Goal: Task Accomplishment & Management: Manage account settings

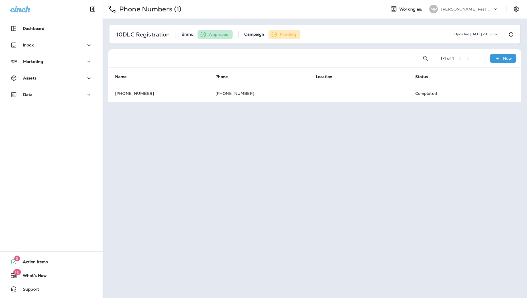
click at [291, 136] on div "Phone Numbers (1) Working as: MP Moore Pest Control 10DLC Registration Brand: A…" at bounding box center [315, 149] width 424 height 298
click at [463, 10] on p "Moore Pest Control" at bounding box center [466, 9] width 51 height 5
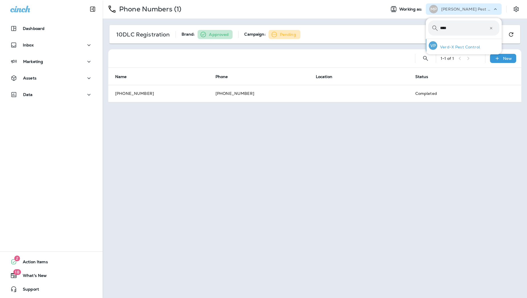
type input "****"
click at [455, 46] on p "Verd-X Pest Control" at bounding box center [458, 47] width 43 height 5
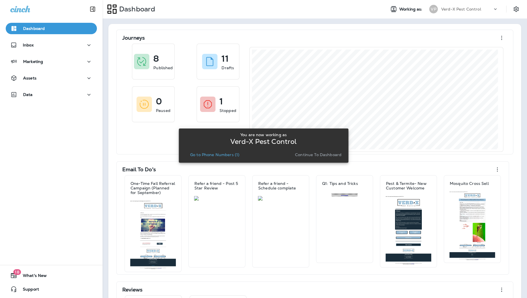
click at [229, 155] on p "Go to Phone Numbers (1)" at bounding box center [214, 154] width 49 height 5
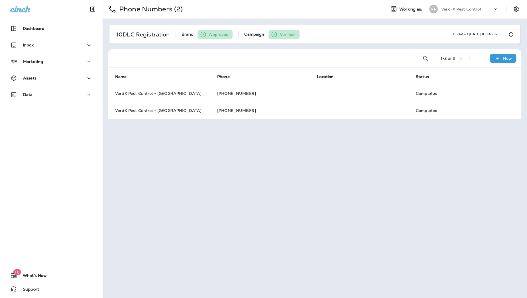
click at [274, 149] on div "Phone Numbers (2) Working as: VP Verd-X Pest Control 10DLC Registration Brand: …" at bounding box center [315, 149] width 424 height 298
click at [61, 75] on div "Assets" at bounding box center [51, 78] width 82 height 7
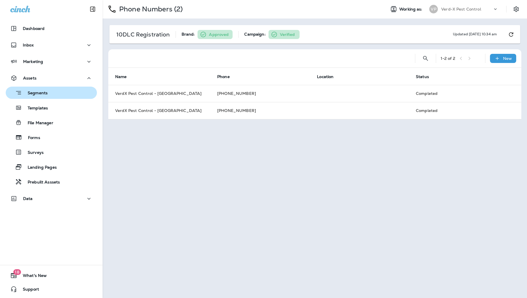
click at [53, 89] on div "Segments" at bounding box center [51, 92] width 87 height 9
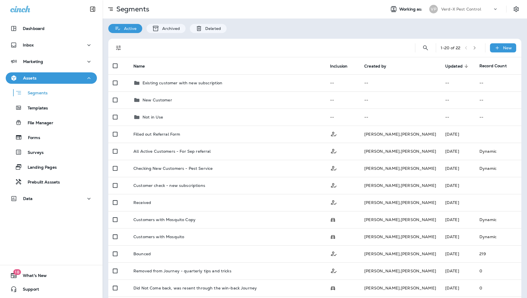
click at [272, 39] on div at bounding box center [267, 48] width 277 height 18
click at [56, 66] on button "Marketing" at bounding box center [51, 61] width 91 height 11
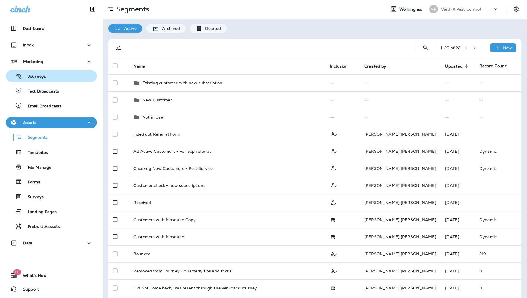
click at [50, 75] on div "Journeys" at bounding box center [51, 76] width 87 height 9
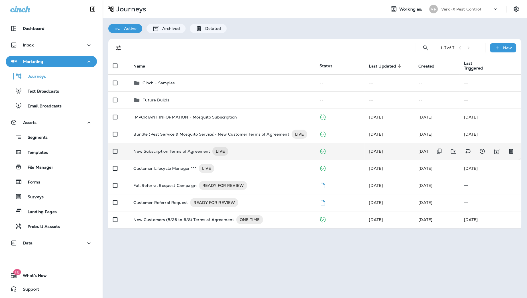
click at [258, 146] on td "New Subscription Terms of Agreement LIVE" at bounding box center [222, 151] width 186 height 17
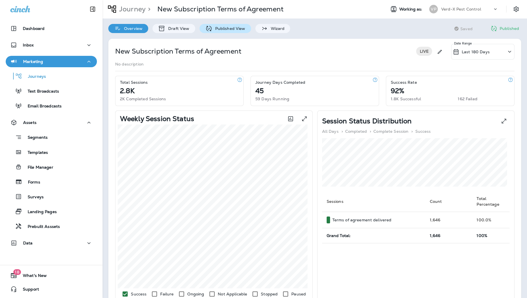
click at [228, 31] on div "Published View" at bounding box center [225, 28] width 52 height 9
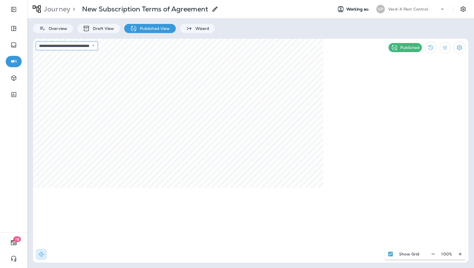
click at [82, 46] on select "**********" at bounding box center [67, 46] width 62 height 9
select select "**********"
click at [36, 42] on select "**********" at bounding box center [67, 46] width 62 height 9
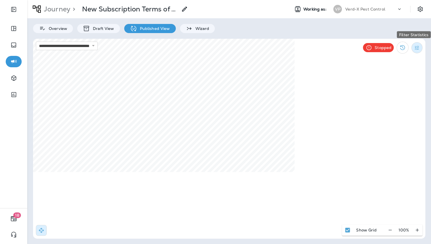
click at [417, 48] on icon "Filter Statistics" at bounding box center [417, 48] width 4 height 4
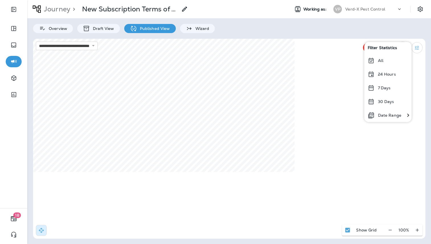
click at [385, 58] on div "All" at bounding box center [387, 61] width 47 height 14
click at [294, 30] on div "Overview Draft View Published View Wizard" at bounding box center [229, 25] width 404 height 15
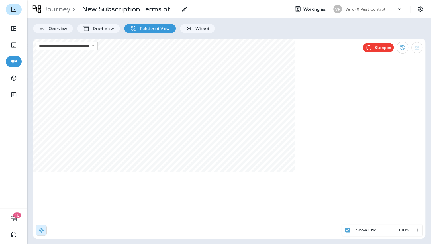
click at [16, 10] on icon "Expand Sidebar" at bounding box center [13, 9] width 5 height 5
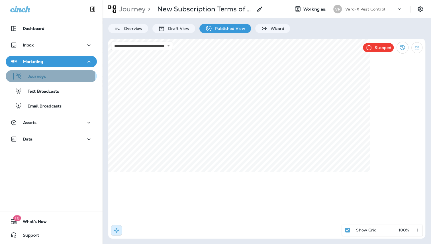
click at [40, 78] on p "Journeys" at bounding box center [34, 76] width 24 height 5
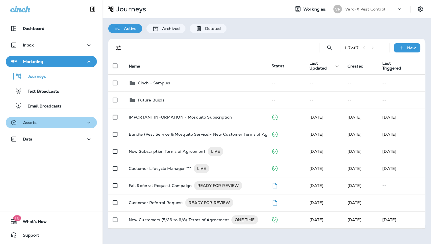
click at [52, 121] on div "Assets" at bounding box center [51, 122] width 82 height 7
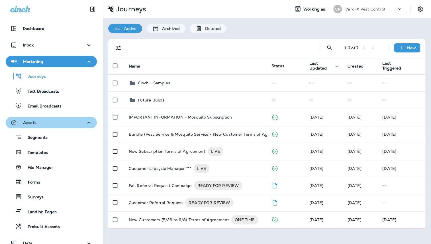
click at [53, 126] on div "Assets" at bounding box center [51, 122] width 82 height 7
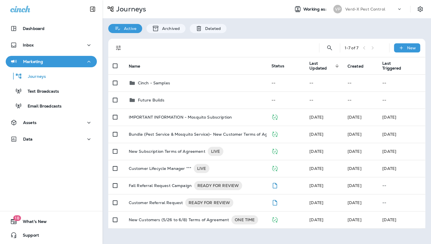
click at [279, 27] on div "Active Archived Deleted" at bounding box center [267, 25] width 328 height 15
click at [285, 26] on div "Active Archived Deleted" at bounding box center [267, 25] width 328 height 15
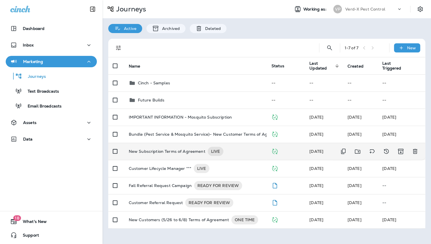
click at [187, 151] on p "New Subscription Terms of Agreement" at bounding box center [167, 151] width 77 height 9
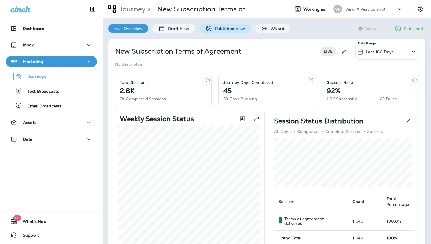
click at [230, 31] on div "Published View" at bounding box center [225, 28] width 52 height 9
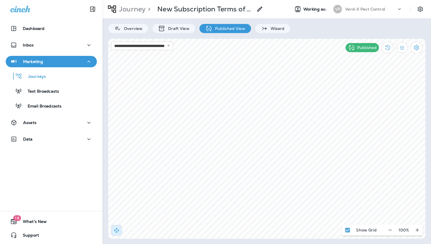
click at [91, 11] on icon "Collapse Sidebar" at bounding box center [92, 9] width 5 height 5
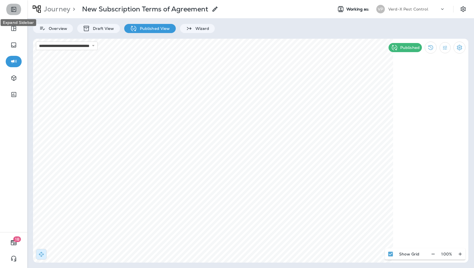
click at [15, 7] on icon "Expand Sidebar" at bounding box center [13, 9] width 7 height 7
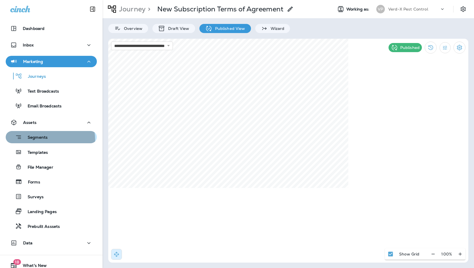
click at [39, 140] on p "Segments" at bounding box center [35, 138] width 26 height 6
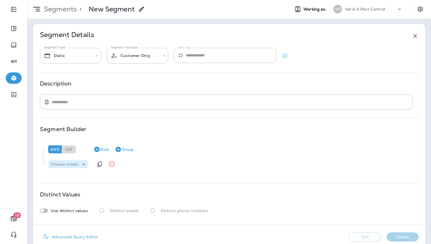
scroll to position [10, 0]
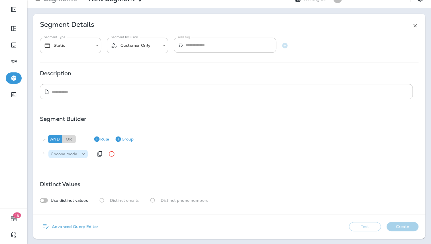
click at [76, 154] on p "Choose model" at bounding box center [65, 154] width 28 height 5
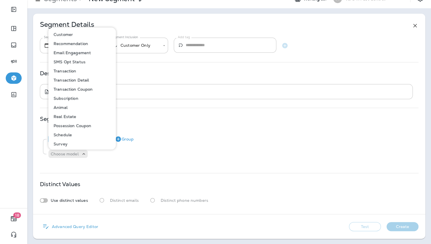
click at [74, 97] on p "Subscription" at bounding box center [64, 98] width 27 height 5
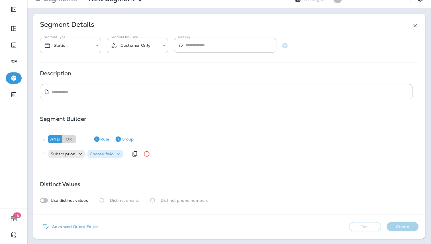
click at [112, 154] on p "Choose field" at bounding box center [102, 154] width 24 height 5
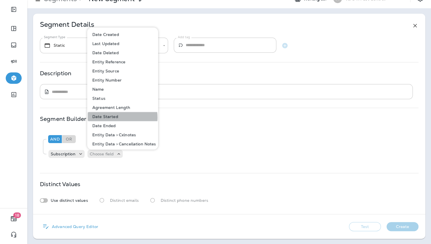
click at [117, 117] on button "Date Started" at bounding box center [123, 116] width 70 height 9
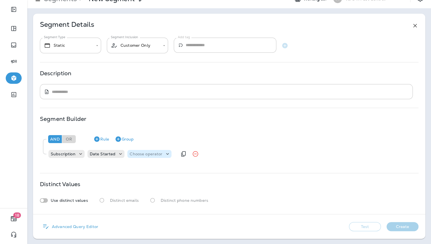
click at [141, 154] on p "Choose operator" at bounding box center [146, 154] width 33 height 5
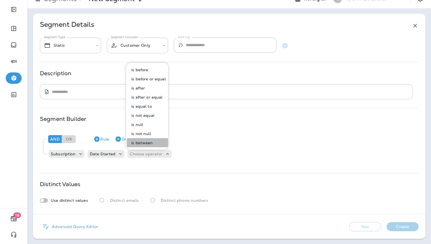
click at [148, 141] on p "is between" at bounding box center [141, 142] width 24 height 5
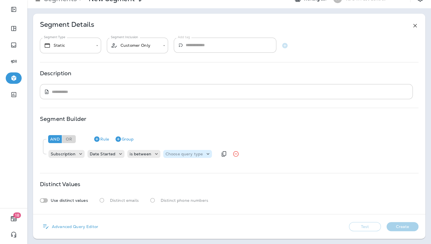
click at [169, 152] on p "Choose query type" at bounding box center [184, 154] width 37 height 5
click at [178, 166] on p "Relative Times" at bounding box center [179, 167] width 31 height 5
click at [224, 182] on div "Distinct Values" at bounding box center [229, 184] width 379 height 5
click at [181, 182] on div "Distinct Values" at bounding box center [229, 184] width 379 height 5
click at [126, 185] on div "Distinct Values" at bounding box center [229, 184] width 379 height 5
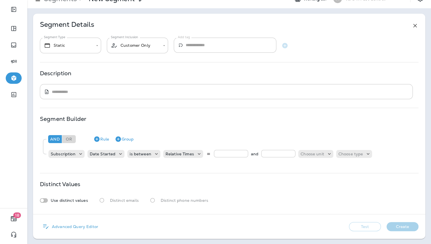
click at [69, 225] on p "Advanced Query Editor" at bounding box center [74, 226] width 49 height 5
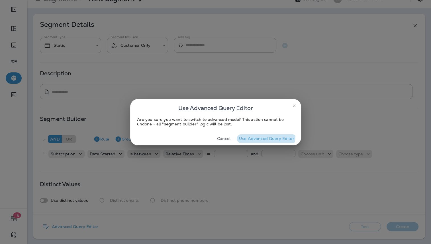
click at [259, 136] on button "Use Advanced Query Editor" at bounding box center [267, 138] width 60 height 9
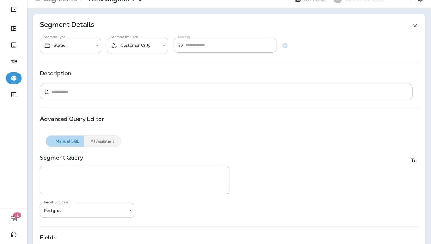
scroll to position [123, 0]
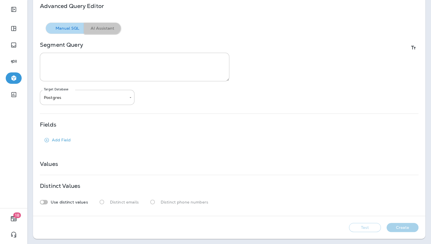
click at [105, 29] on button "AI Assistant" at bounding box center [102, 28] width 37 height 11
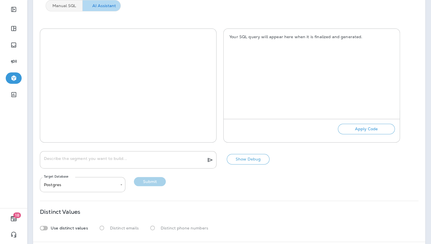
scroll to position [137, 0]
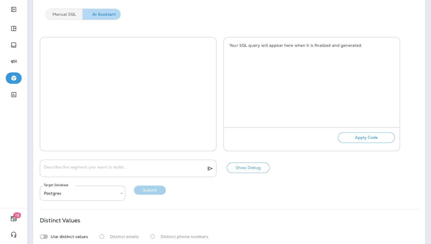
click at [166, 45] on div at bounding box center [128, 91] width 175 height 107
click at [279, 55] on div "Your SQL query will appear here when it is finalized and generated." at bounding box center [312, 79] width 176 height 85
click at [269, 44] on p "Your SQL query will appear here when it is finalized and generated." at bounding box center [311, 45] width 165 height 5
click at [172, 48] on div at bounding box center [128, 91] width 175 height 107
click at [85, 167] on textarea "Describe the segment you want to build..." at bounding box center [123, 169] width 158 height 6
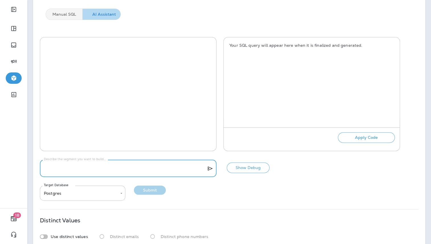
scroll to position [172, 0]
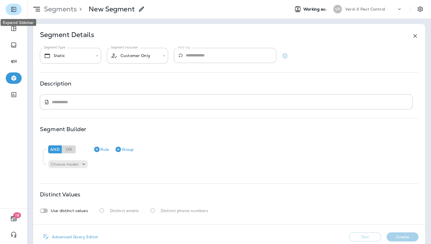
click at [17, 11] on button "Expand Sidebar" at bounding box center [14, 9] width 16 height 11
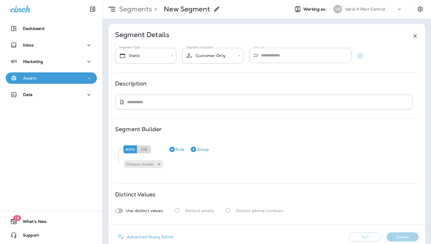
click at [29, 79] on p "Assets" at bounding box center [29, 78] width 13 height 5
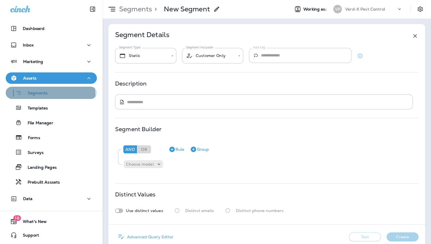
click at [44, 95] on p "Segments" at bounding box center [35, 94] width 26 height 6
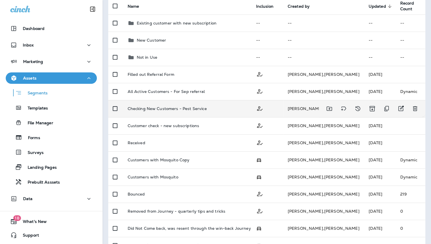
scroll to position [60, 0]
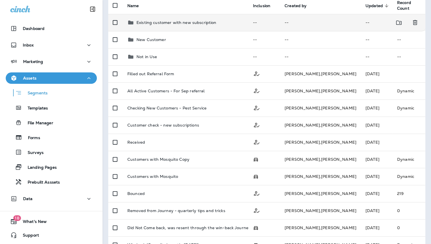
click at [238, 21] on div "Existing customer with new subscription" at bounding box center [185, 22] width 117 height 7
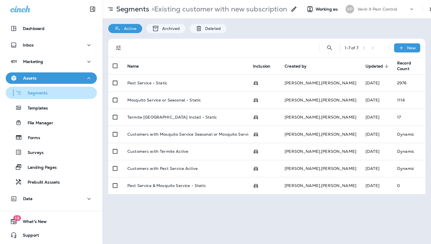
click at [55, 97] on div "Segments" at bounding box center [51, 92] width 87 height 9
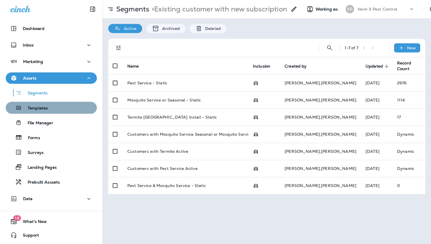
click at [63, 106] on div "Templates" at bounding box center [51, 107] width 87 height 9
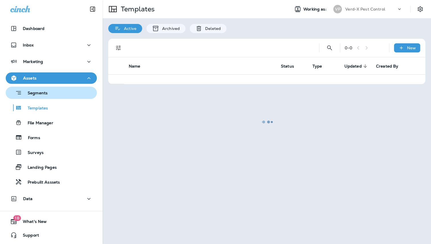
click at [66, 96] on div "Segments" at bounding box center [51, 92] width 87 height 9
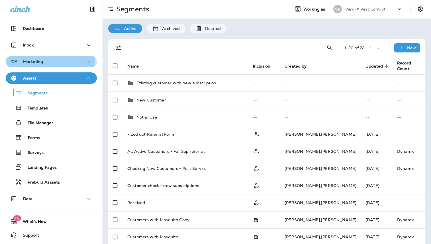
click at [48, 63] on div "Marketing" at bounding box center [51, 61] width 82 height 7
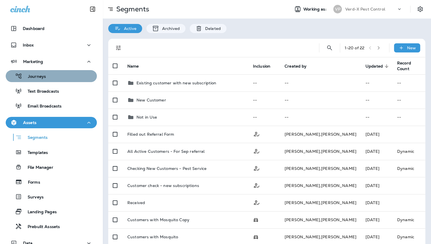
click at [61, 74] on div "Journeys" at bounding box center [51, 76] width 87 height 9
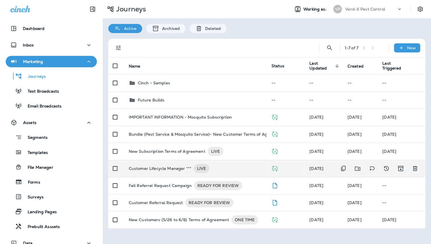
click at [152, 165] on p "Customer Lifecycle Manager ***" at bounding box center [160, 168] width 63 height 9
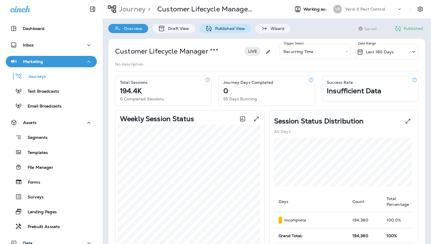
click at [227, 30] on p "Published View" at bounding box center [228, 28] width 33 height 5
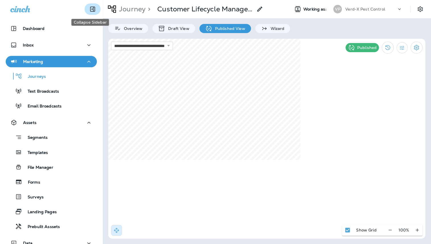
click at [85, 10] on button "Collapse Sidebar" at bounding box center [93, 8] width 16 height 11
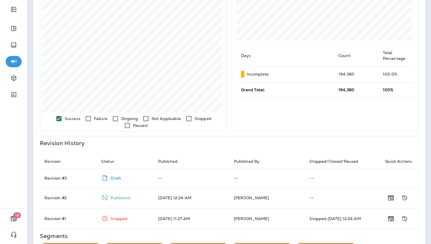
scroll to position [224, 0]
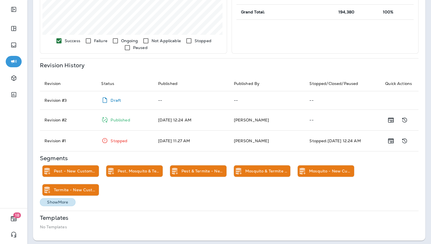
click at [66, 202] on p "Show More" at bounding box center [57, 202] width 21 height 5
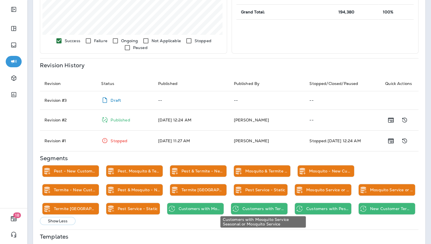
click at [221, 207] on p "Customers with Mosquito Service Seasonal or Mosquito Service" at bounding box center [200, 208] width 43 height 5
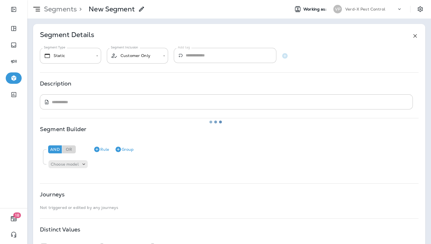
type input "*******"
type input "**********"
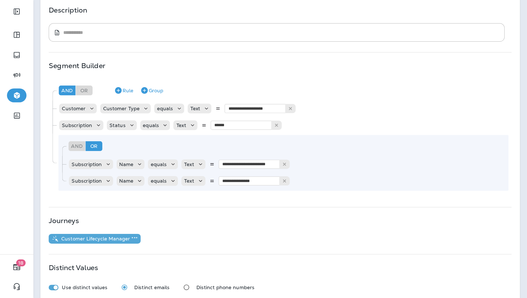
scroll to position [75, 0]
click at [224, 136] on input "**********" at bounding box center [207, 133] width 57 height 7
click at [192, 195] on div "Customer Lifecycle Manager ***" at bounding box center [229, 195] width 379 height 8
click at [209, 148] on input "**********" at bounding box center [207, 147] width 57 height 7
click at [185, 197] on div "Customer Lifecycle Manager ***" at bounding box center [229, 195] width 379 height 8
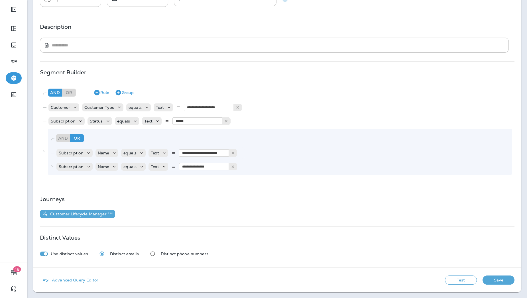
scroll to position [56, 0]
click at [15, 9] on icon "Expand Sidebar" at bounding box center [13, 9] width 7 height 7
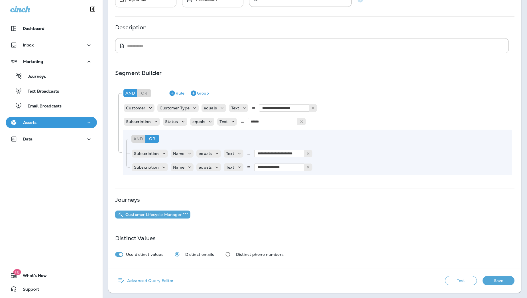
click at [36, 122] on p "Assets" at bounding box center [29, 122] width 13 height 5
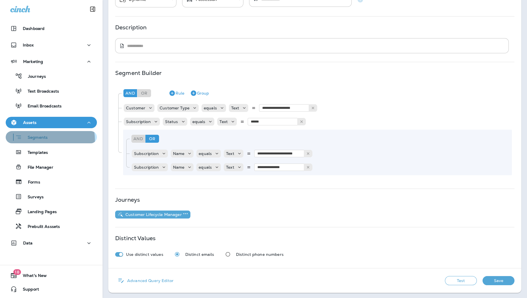
click at [38, 140] on p "Segments" at bounding box center [35, 138] width 26 height 6
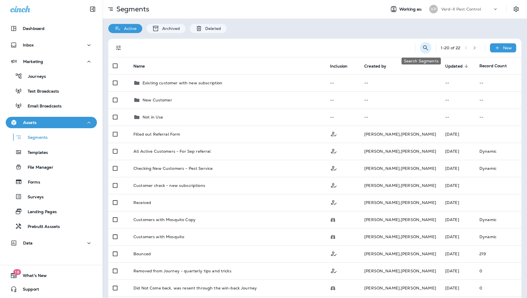
click at [422, 46] on icon "Search Segments" at bounding box center [425, 47] width 7 height 7
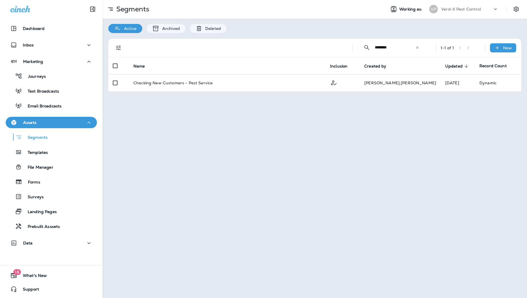
type input "********"
click at [320, 152] on div "Segments Working as: VP Verd-X Pest Control Active Archived Deleted ​ ******** …" at bounding box center [315, 149] width 424 height 298
click at [56, 135] on div "Segments" at bounding box center [51, 137] width 87 height 9
click at [55, 137] on div "Segments" at bounding box center [51, 137] width 87 height 9
click at [60, 149] on div "Templates" at bounding box center [51, 152] width 87 height 9
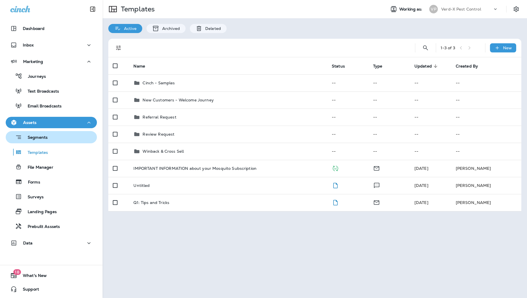
click at [61, 140] on div "Segments" at bounding box center [51, 137] width 87 height 9
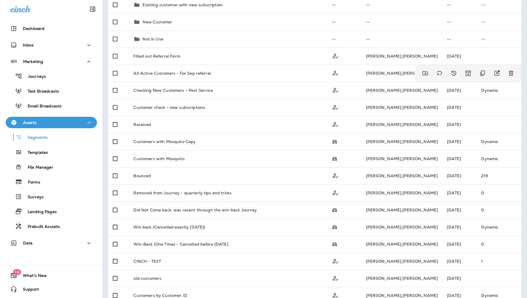
scroll to position [79, 0]
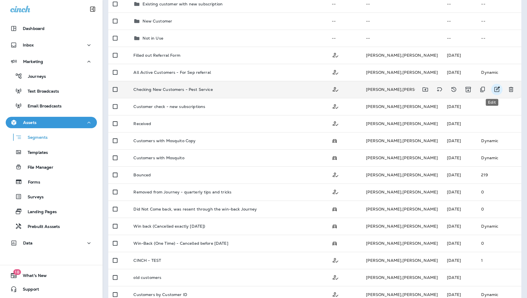
click at [431, 93] on icon "Edit" at bounding box center [496, 89] width 7 height 7
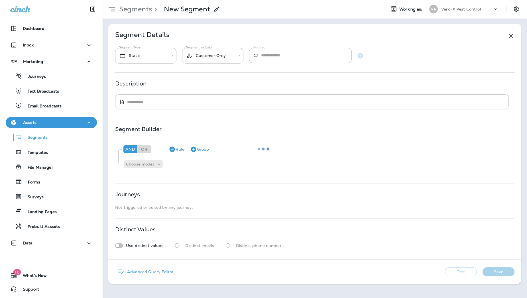
type input "*******"
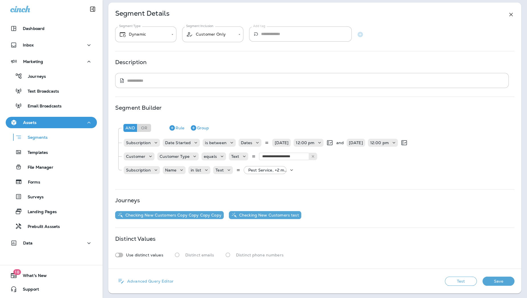
scroll to position [22, 0]
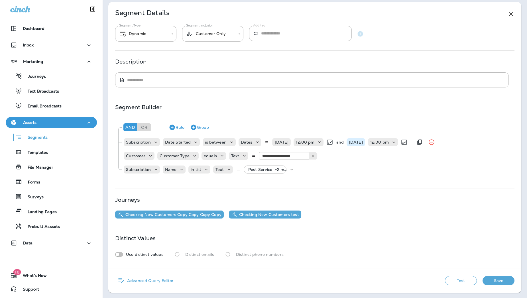
click at [363, 143] on p "08/05/25" at bounding box center [356, 142] width 14 height 5
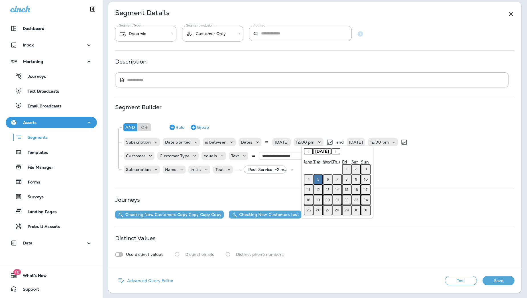
click at [336, 189] on abbr "14" at bounding box center [337, 189] width 4 height 5
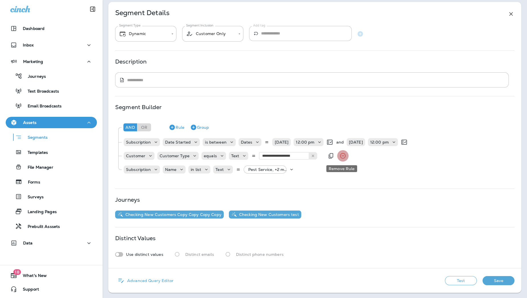
click at [340, 157] on icon "Remove Rule" at bounding box center [342, 155] width 7 height 7
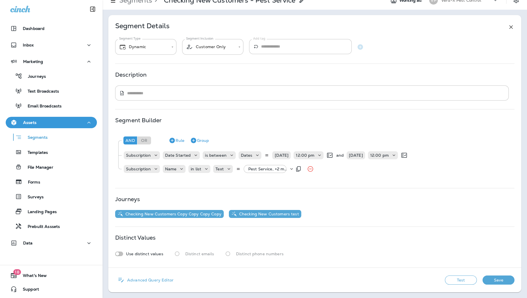
scroll to position [8, 0]
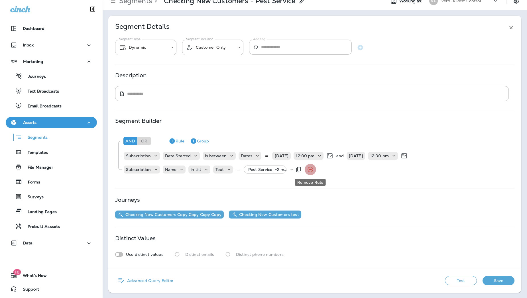
click at [309, 170] on icon "Remove Rule" at bounding box center [310, 169] width 7 height 7
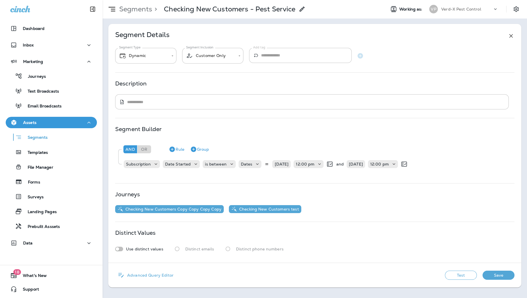
scroll to position [0, 0]
click at [303, 10] on icon at bounding box center [302, 9] width 7 height 7
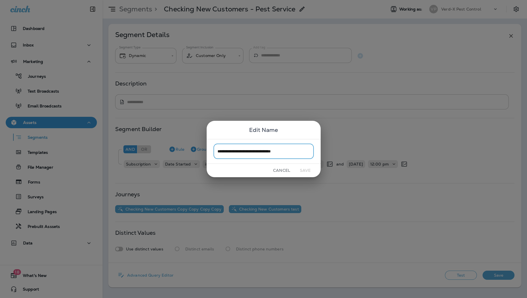
click at [297, 149] on input "**********" at bounding box center [263, 151] width 100 height 15
type input "**********"
click at [306, 168] on button "Save" at bounding box center [305, 170] width 21 height 9
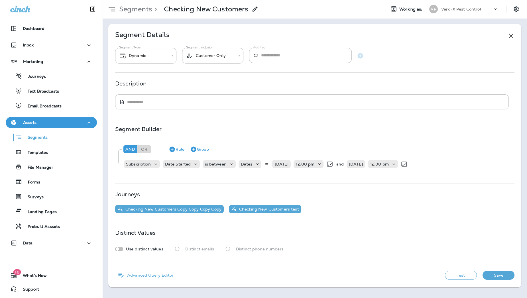
click at [343, 244] on div "Use distinct values Distinct emails Distinct phone numbers" at bounding box center [314, 249] width 399 height 11
click at [146, 57] on body "**********" at bounding box center [263, 133] width 527 height 267
click at [145, 77] on li "Static" at bounding box center [145, 74] width 61 height 14
type input "******"
click at [229, 58] on body "**********" at bounding box center [263, 133] width 527 height 267
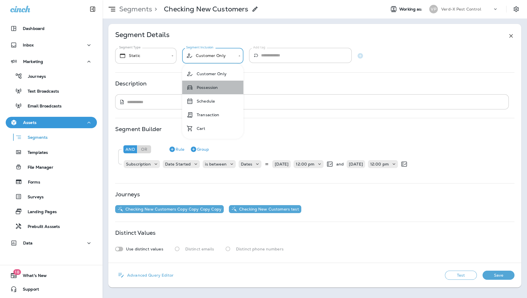
click at [218, 88] on li "Possession" at bounding box center [212, 88] width 61 height 14
type input "**********"
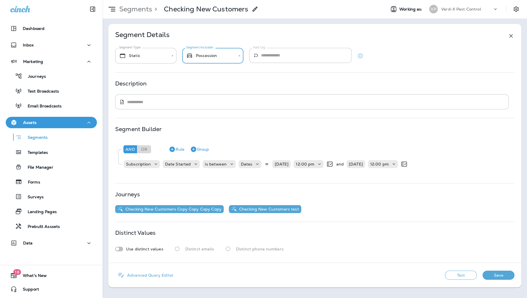
click at [431, 244] on button "Save" at bounding box center [498, 275] width 32 height 9
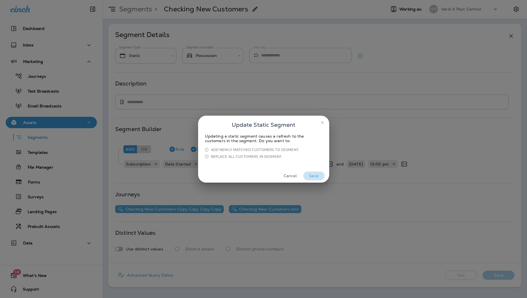
click at [315, 175] on button "Save" at bounding box center [313, 175] width 21 height 9
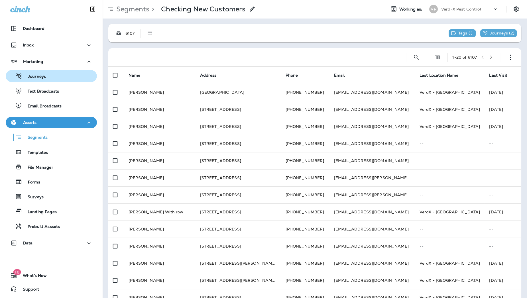
click at [50, 79] on div "Journeys" at bounding box center [51, 76] width 87 height 9
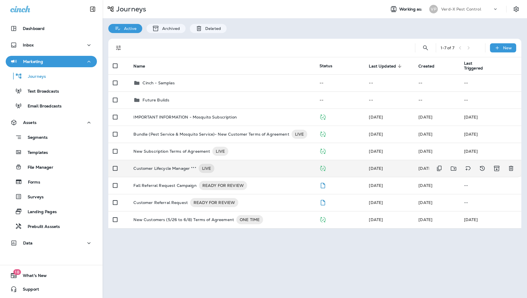
click at [166, 166] on p "Customer Lifecycle Manager ***" at bounding box center [164, 168] width 63 height 9
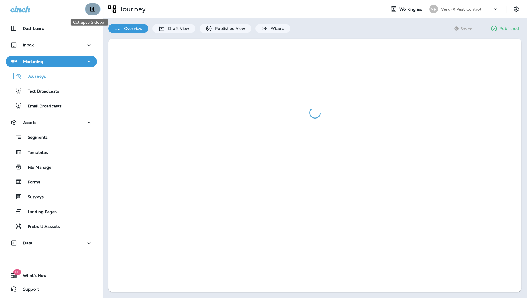
click at [91, 10] on icon "Collapse Sidebar" at bounding box center [92, 9] width 7 height 7
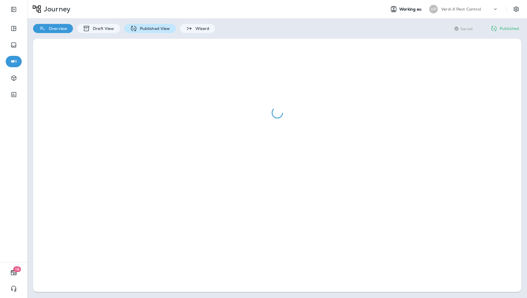
click at [141, 30] on p "Published View" at bounding box center [153, 28] width 33 height 5
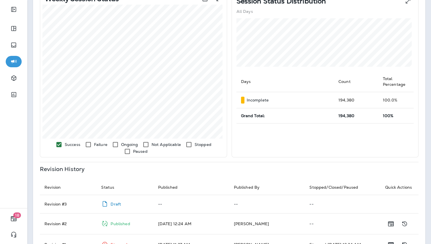
scroll to position [224, 0]
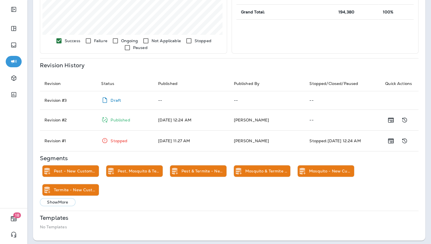
click at [67, 201] on p "Show More" at bounding box center [57, 202] width 21 height 5
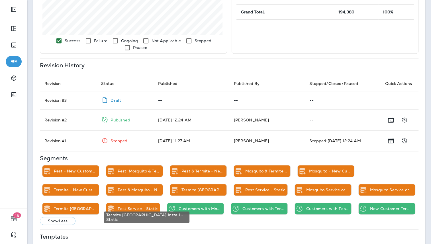
scroll to position [261, 0]
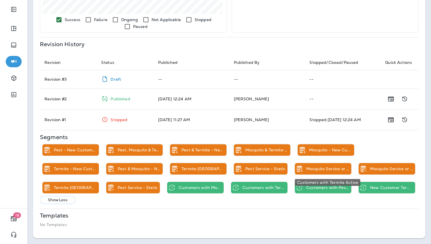
click at [285, 185] on p "Customers with Termite Active" at bounding box center [263, 187] width 43 height 5
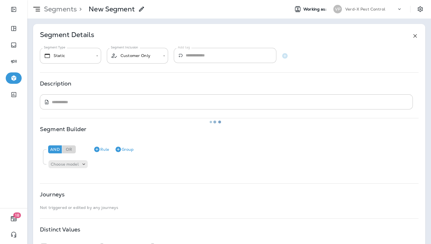
type input "*******"
type input "**********"
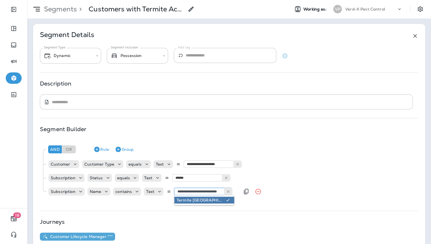
click at [204, 189] on input "**********" at bounding box center [202, 191] width 57 height 7
click at [167, 21] on div "Customers with Termite Active" at bounding box center [138, 20] width 66 height 7
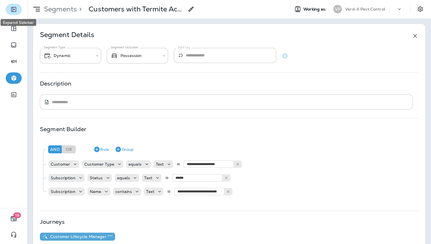
click at [16, 9] on icon "Expand Sidebar" at bounding box center [13, 9] width 7 height 7
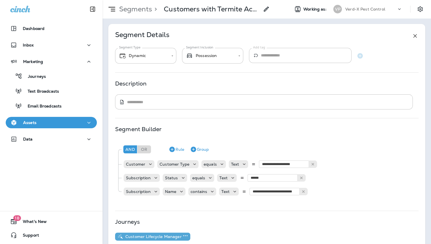
click at [48, 123] on div "Assets" at bounding box center [51, 122] width 82 height 7
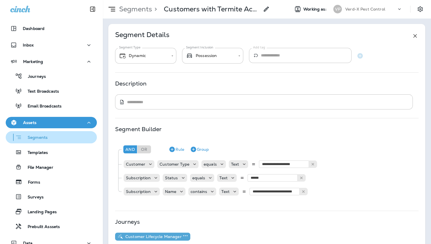
click at [42, 142] on button "Segments" at bounding box center [51, 137] width 91 height 12
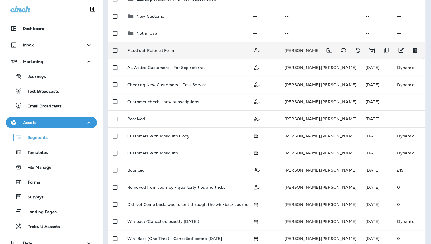
scroll to position [84, 0]
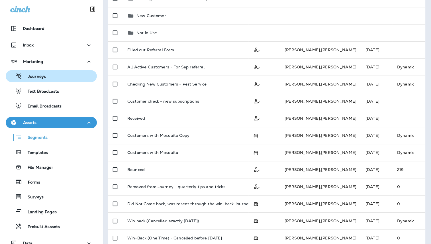
click at [56, 79] on div "Journeys" at bounding box center [51, 76] width 87 height 9
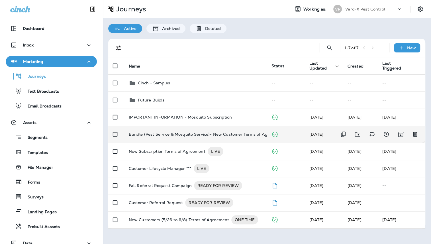
click at [173, 134] on p "Bundle (Pest Service & Mosquito Service)- New Customer Terms of Agreement" at bounding box center [207, 134] width 156 height 9
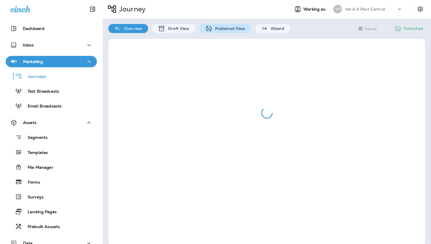
click at [227, 32] on div "Published View" at bounding box center [225, 28] width 52 height 9
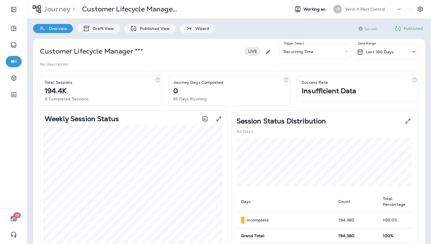
scroll to position [224, 0]
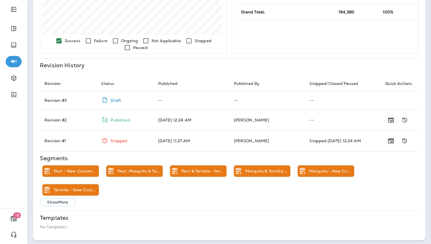
click at [55, 201] on p "Show More" at bounding box center [57, 202] width 21 height 5
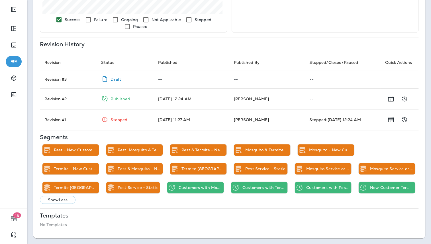
scroll to position [261, 0]
click at [306, 188] on p "Customers with Pest Service Active" at bounding box center [327, 187] width 43 height 5
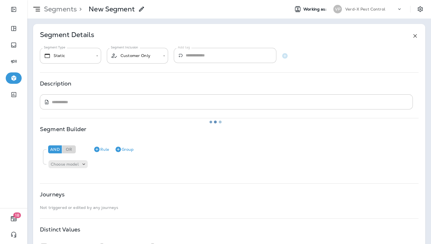
type input "*******"
type input "**********"
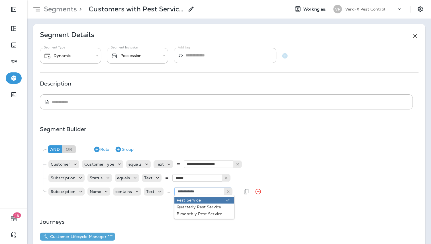
click at [197, 193] on input "**********" at bounding box center [202, 191] width 57 height 7
click at [255, 15] on div "Segments > Customers with Pest Service Active" at bounding box center [156, 9] width 258 height 14
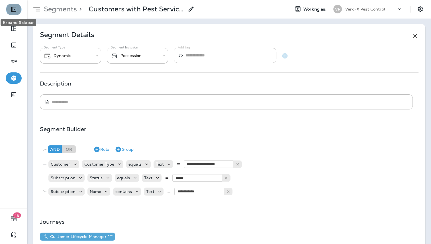
click at [13, 8] on icon "Expand Sidebar" at bounding box center [13, 9] width 7 height 7
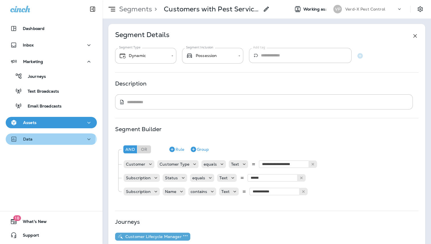
click at [31, 136] on div "Data" at bounding box center [21, 139] width 23 height 7
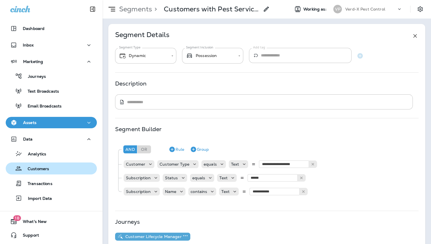
click at [45, 173] on button "Customers" at bounding box center [51, 168] width 91 height 12
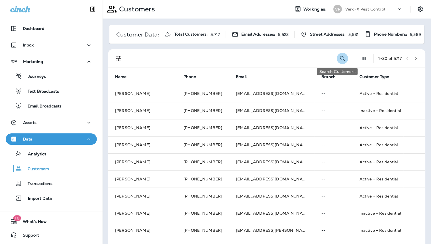
click at [340, 59] on icon "Search Customers" at bounding box center [342, 58] width 5 height 5
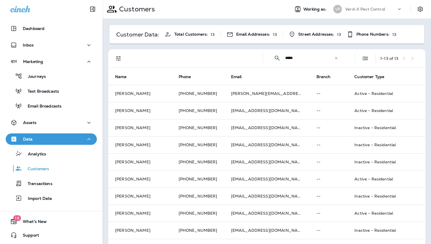
type input "*****"
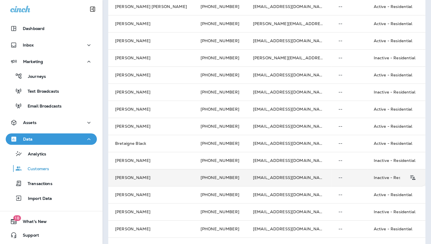
scroll to position [120, 0]
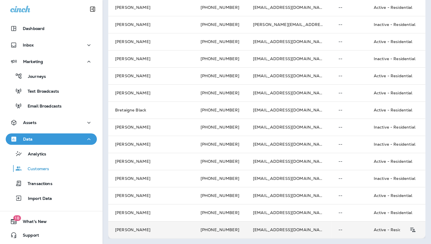
click at [134, 228] on td "Steve Black" at bounding box center [150, 229] width 85 height 17
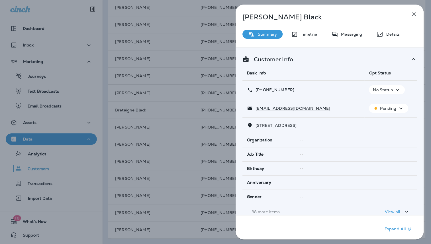
scroll to position [77, 0]
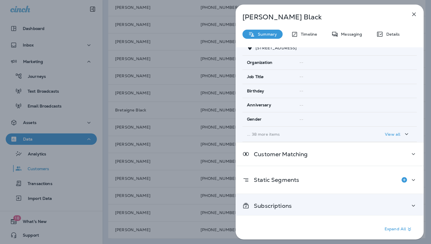
click at [283, 203] on p "Subscriptions" at bounding box center [270, 205] width 42 height 5
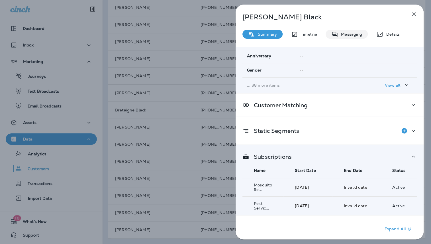
click at [344, 36] on p "Messaging" at bounding box center [350, 34] width 24 height 5
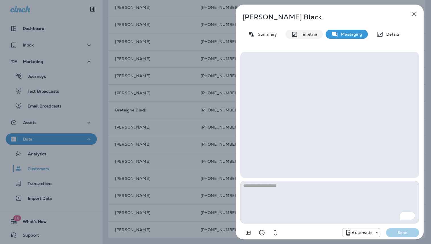
click at [309, 35] on p "Timeline" at bounding box center [307, 34] width 19 height 5
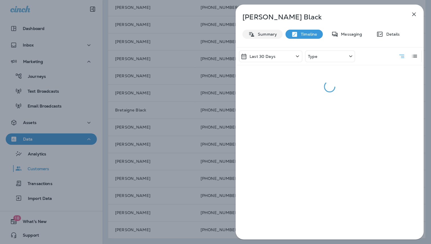
click at [272, 33] on p "Summary" at bounding box center [266, 34] width 22 height 5
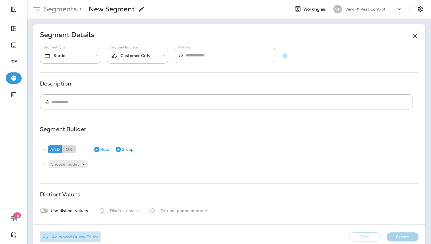
click at [73, 236] on p "Advanced Query Editor" at bounding box center [74, 236] width 49 height 5
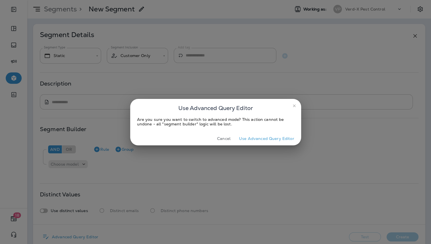
click at [251, 136] on button "Use Advanced Query Editor" at bounding box center [267, 138] width 60 height 9
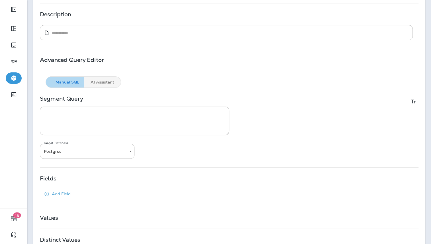
scroll to position [70, 0]
click at [110, 81] on button "AI Assistant" at bounding box center [102, 80] width 37 height 11
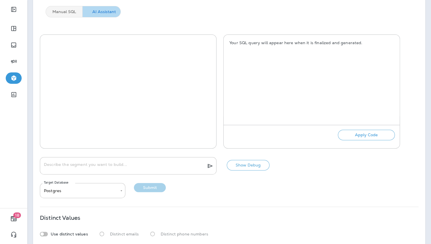
scroll to position [140, 0]
click at [110, 166] on textarea "Describe the segment you want to build..." at bounding box center [123, 165] width 158 height 6
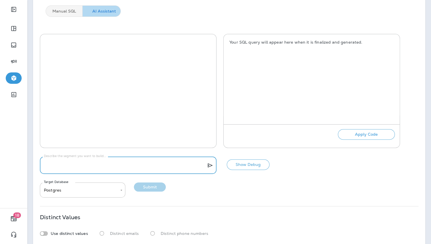
paste textarea "**********"
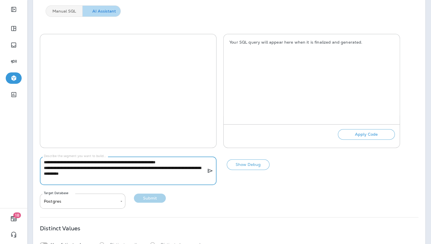
scroll to position [120, 0]
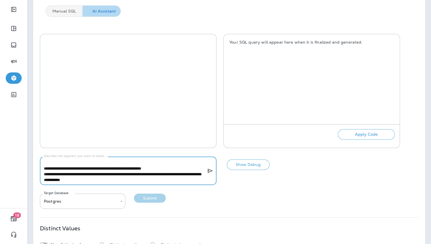
click at [126, 164] on textarea "**********" at bounding box center [123, 170] width 158 height 23
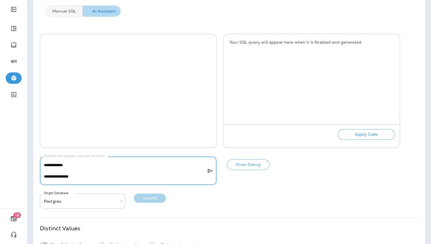
scroll to position [0, 0]
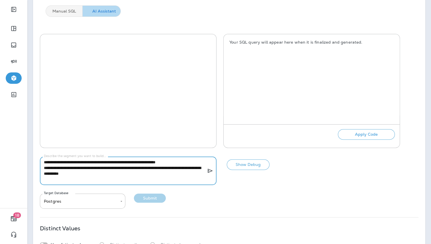
type textarea "**********"
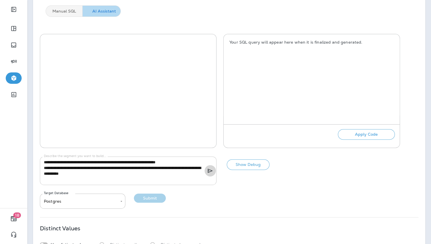
click at [210, 171] on icon "submit" at bounding box center [210, 170] width 7 height 7
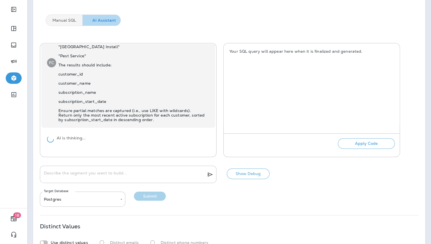
scroll to position [132, 0]
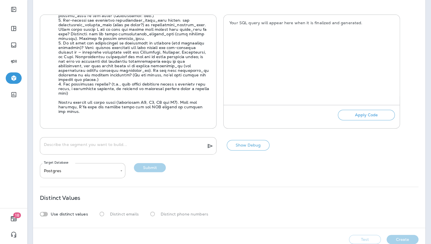
scroll to position [160, 0]
click at [279, 182] on div "**********" at bounding box center [229, 45] width 392 height 363
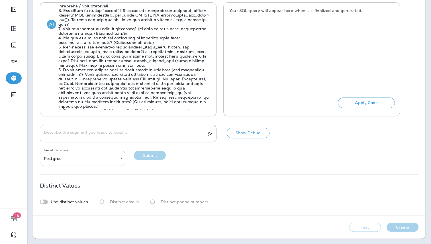
scroll to position [233, 0]
click at [90, 128] on div "* Describe the segment you want to build..." at bounding box center [128, 133] width 177 height 17
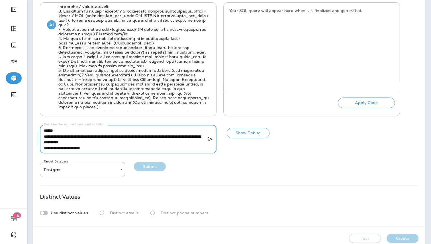
scroll to position [277, 0]
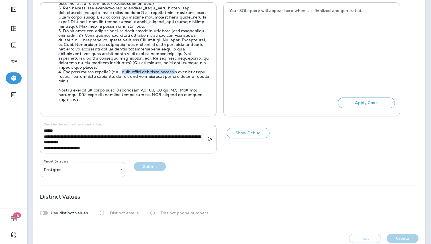
drag, startPoint x: 118, startPoint y: 71, endPoint x: 173, endPoint y: 71, distance: 55.8
copy span "only active customers within"
click at [99, 148] on textarea "**********" at bounding box center [123, 139] width 158 height 23
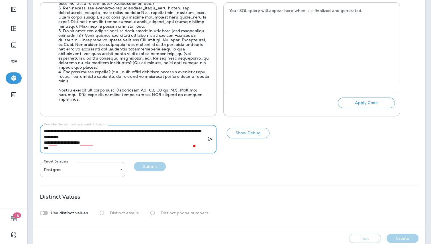
scroll to position [17, 0]
paste textarea "**********"
type textarea "**********"
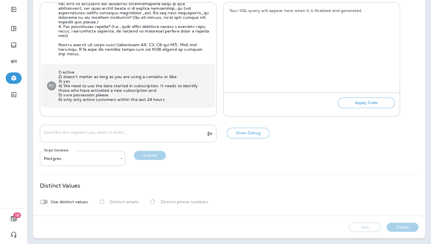
scroll to position [343, 0]
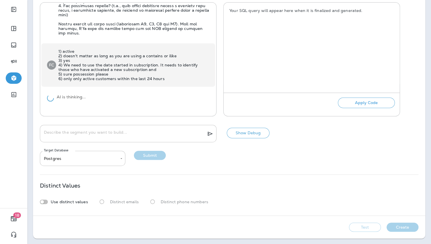
click at [108, 123] on div "F C Write an SQL query that returns the subscription name(s) a customer activat…" at bounding box center [229, 80] width 379 height 172
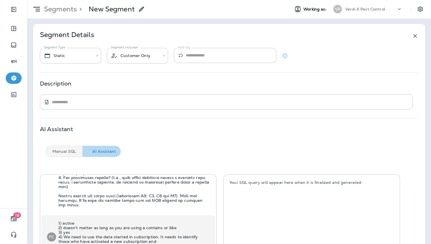
scroll to position [172, 0]
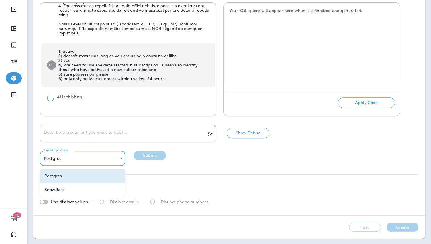
click at [92, 158] on body "**********" at bounding box center [215, 133] width 431 height 267
click at [172, 171] on div at bounding box center [215, 122] width 431 height 244
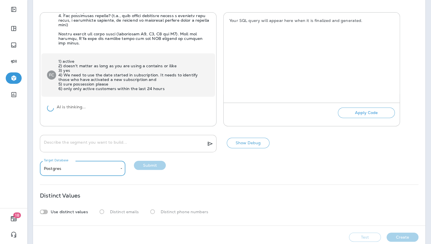
scroll to position [162, 0]
click at [276, 157] on div "F C Write an SQL query that returns the subscription name(s) a customer activat…" at bounding box center [229, 89] width 379 height 172
click at [195, 101] on div "AI is thinking..." at bounding box center [128, 107] width 174 height 18
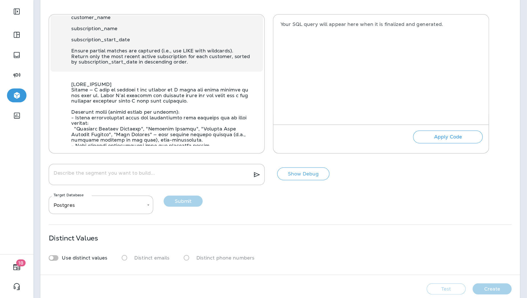
scroll to position [343, 0]
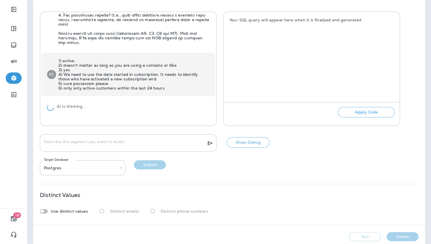
click at [146, 138] on div "* Describe the segment you want to build..." at bounding box center [128, 142] width 177 height 17
click at [291, 50] on div "Your SQL query will appear here when it is finalized and generated." at bounding box center [312, 54] width 176 height 85
click at [371, 111] on button "Apply Code" at bounding box center [366, 112] width 57 height 11
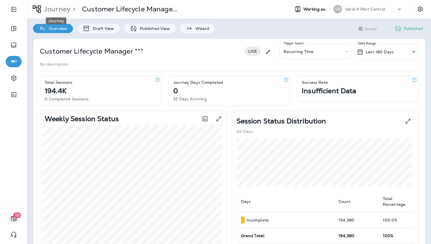
click at [53, 13] on p "Journey" at bounding box center [56, 9] width 29 height 9
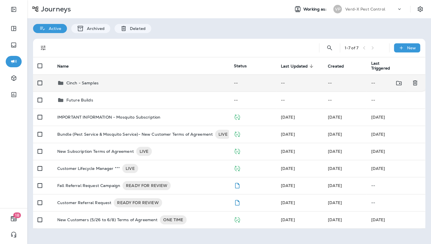
click at [114, 84] on div "Cinch - Samples" at bounding box center [140, 82] width 167 height 7
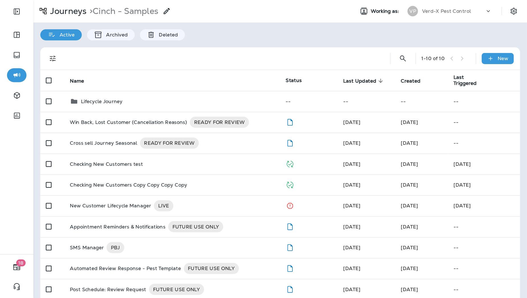
scroll to position [24, 0]
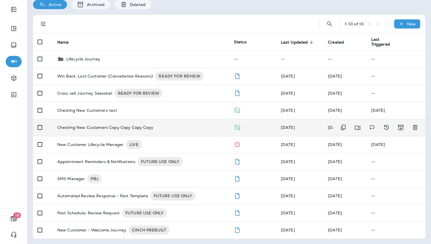
click at [199, 128] on div "Checking New Customers Copy Copy Copy Copy" at bounding box center [140, 127] width 167 height 5
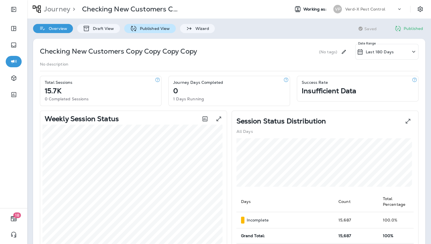
click at [153, 29] on p "Published View" at bounding box center [153, 28] width 33 height 5
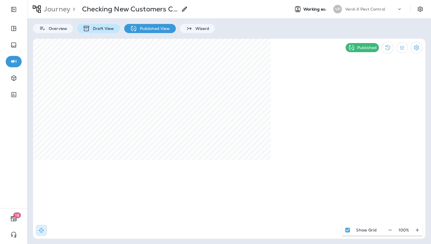
click at [105, 31] on p "Draft View" at bounding box center [102, 28] width 24 height 5
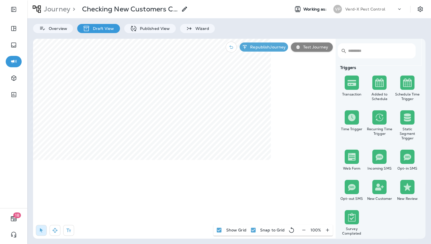
click at [303, 230] on icon "button" at bounding box center [304, 230] width 6 height 6
click at [303, 230] on icon "button" at bounding box center [306, 230] width 6 height 6
click at [306, 226] on button "button" at bounding box center [306, 230] width 11 height 10
click at [126, 103] on label "Has Sent" at bounding box center [142, 103] width 71 height 5
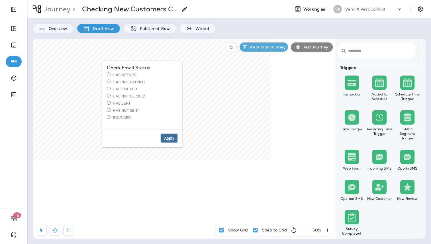
click at [169, 136] on span "Apply" at bounding box center [169, 138] width 10 height 4
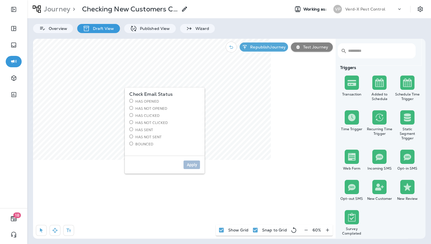
click at [144, 130] on label "Has Sent" at bounding box center [164, 129] width 71 height 5
click at [187, 163] on span "Apply" at bounding box center [192, 165] width 10 height 4
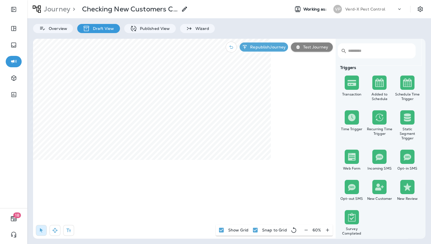
click at [326, 229] on icon "button" at bounding box center [327, 230] width 6 height 6
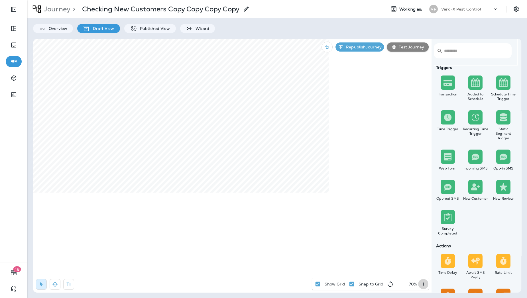
click at [423, 244] on icon "button" at bounding box center [423, 284] width 6 height 6
click at [56, 7] on p "Journey" at bounding box center [56, 9] width 29 height 9
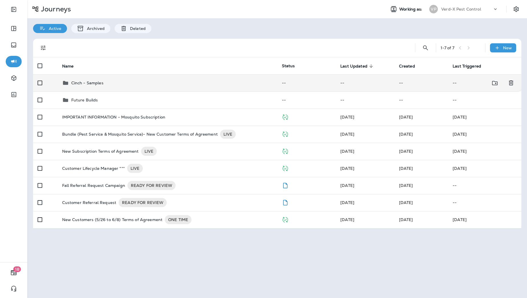
click at [134, 83] on div "Cinch - Samples" at bounding box center [167, 82] width 211 height 7
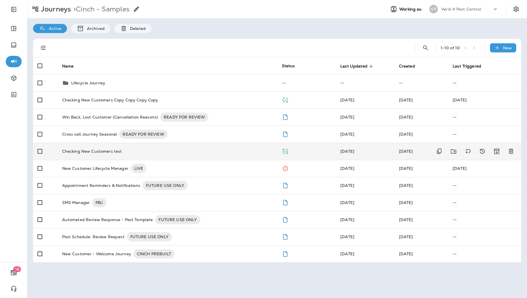
click at [132, 152] on div "Checking New Customers test" at bounding box center [167, 151] width 211 height 5
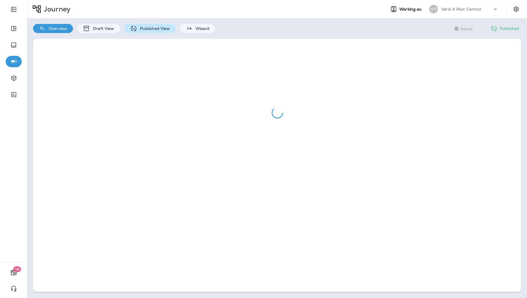
click at [155, 29] on p "Published View" at bounding box center [153, 28] width 33 height 5
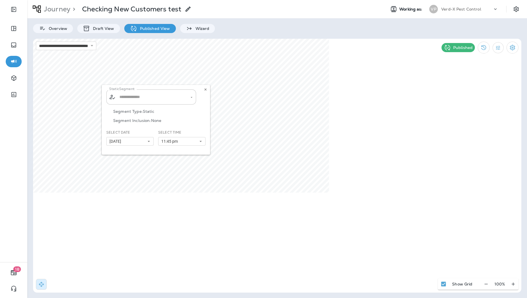
type input "**********"
click at [133, 96] on div "**********" at bounding box center [156, 120] width 108 height 70
click at [205, 89] on use at bounding box center [205, 89] width 2 height 2
click at [103, 27] on p "Draft View" at bounding box center [102, 28] width 24 height 5
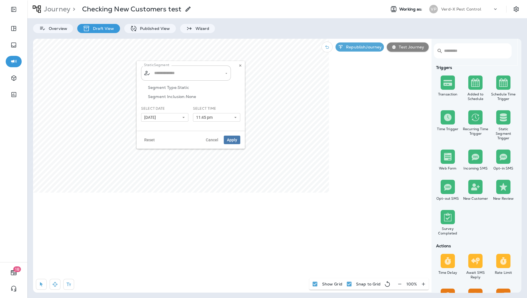
type input "**********"
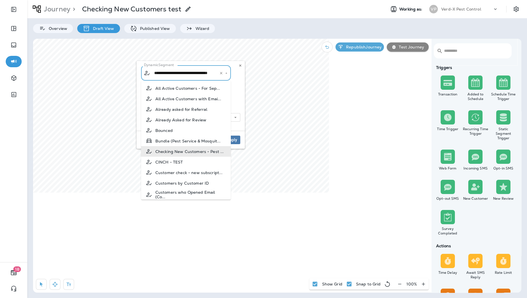
click at [170, 74] on input "**********" at bounding box center [183, 73] width 60 height 10
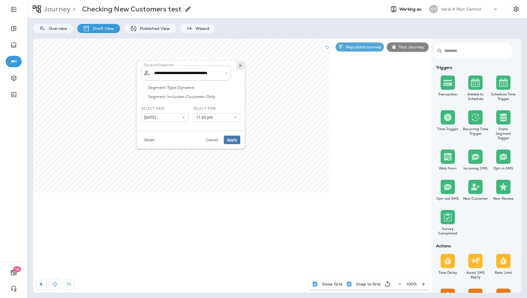
click at [240, 66] on use at bounding box center [240, 65] width 2 height 2
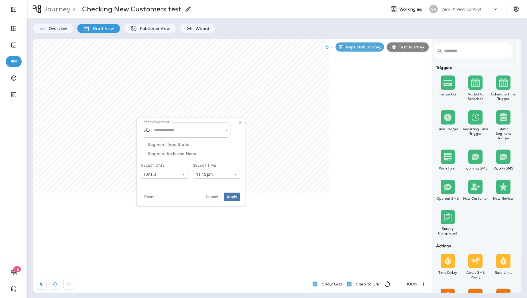
type input "**********"
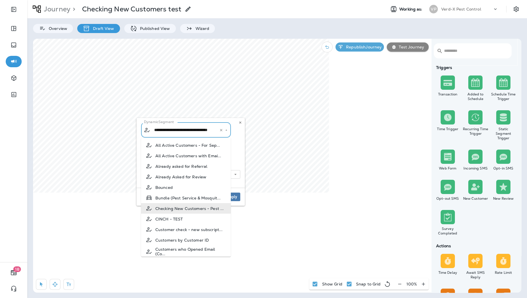
click at [163, 133] on input "**********" at bounding box center [183, 130] width 60 height 10
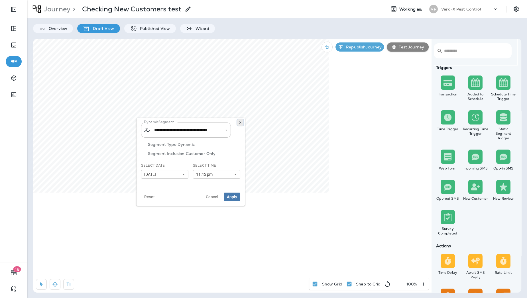
click at [240, 123] on use at bounding box center [240, 122] width 2 height 2
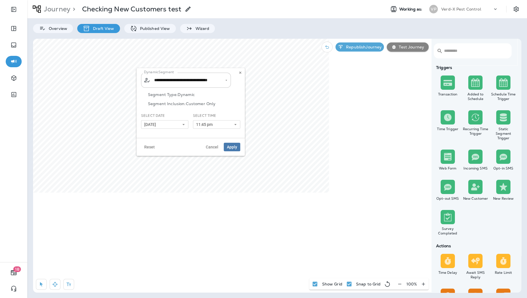
type input "**********"
click at [195, 81] on input "**********" at bounding box center [183, 80] width 60 height 10
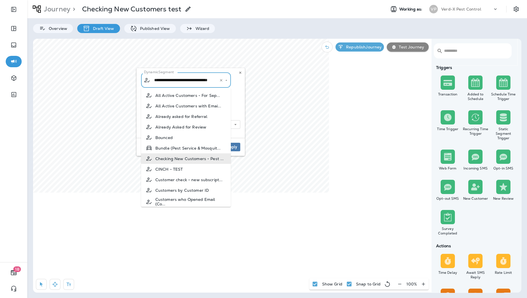
scroll to position [0, 20]
click at [239, 104] on p "Segment Inclusion: Customer Only" at bounding box center [194, 103] width 92 height 5
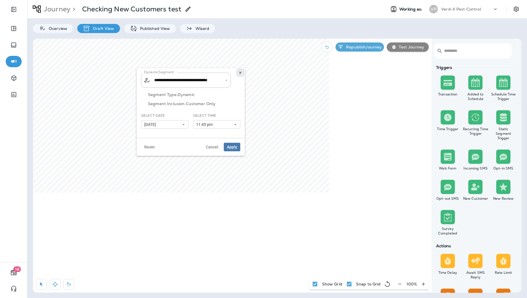
click at [242, 72] on button at bounding box center [240, 73] width 6 height 6
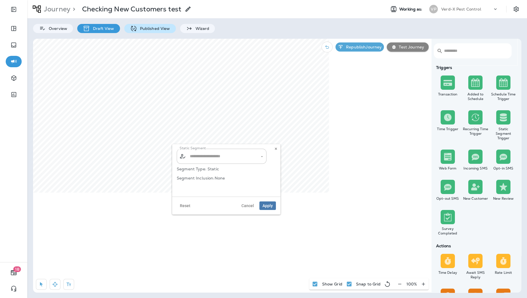
type input "**********"
click at [243, 155] on input "**********" at bounding box center [218, 156] width 60 height 10
click at [277, 149] on icon at bounding box center [275, 148] width 3 height 3
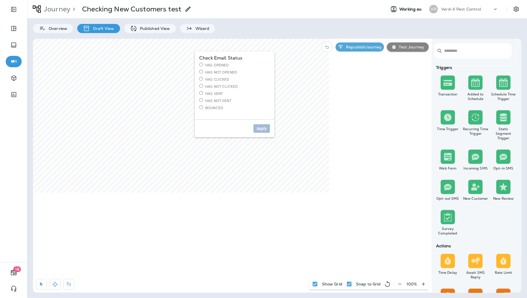
click at [219, 100] on label "Has Not Sent" at bounding box center [234, 100] width 71 height 5
click at [258, 127] on span "Apply" at bounding box center [261, 128] width 10 height 4
click at [196, 117] on label "Has Not Sent" at bounding box center [214, 116] width 71 height 5
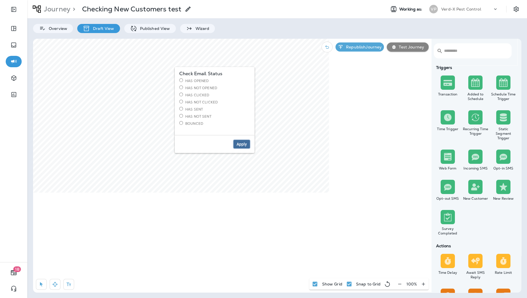
click at [239, 142] on span "Apply" at bounding box center [241, 144] width 10 height 4
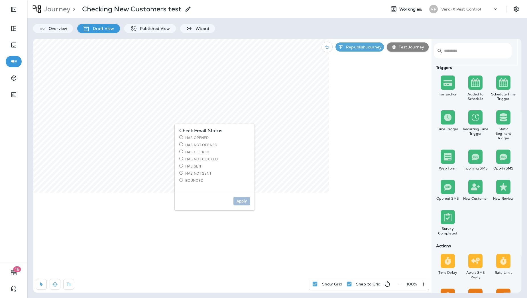
click at [198, 173] on label "Has Not Sent" at bounding box center [214, 173] width 71 height 5
click at [241, 200] on span "Apply" at bounding box center [241, 201] width 10 height 4
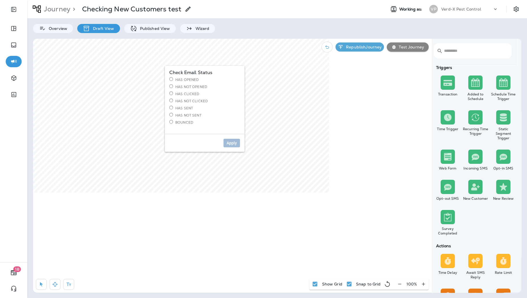
click at [194, 113] on label "Has Not Sent" at bounding box center [204, 115] width 71 height 5
click at [229, 141] on span "Apply" at bounding box center [231, 143] width 10 height 4
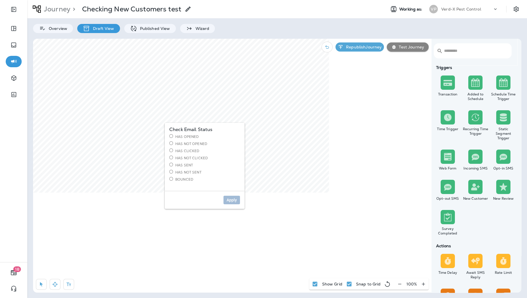
click at [179, 171] on label "Has Not Sent" at bounding box center [204, 172] width 71 height 5
click at [228, 199] on span "Apply" at bounding box center [231, 200] width 10 height 4
click at [191, 154] on label "Has Not Sent" at bounding box center [202, 154] width 71 height 5
click at [225, 180] on span "Apply" at bounding box center [229, 182] width 10 height 4
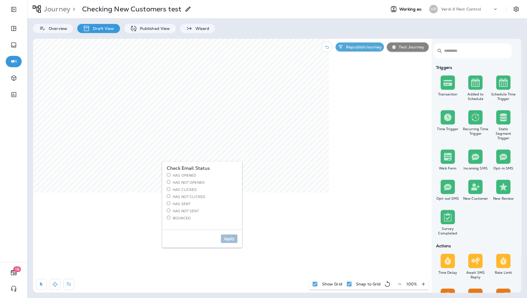
click at [192, 210] on label "Has Not Sent" at bounding box center [202, 211] width 71 height 5
click at [226, 237] on span "Apply" at bounding box center [229, 239] width 10 height 4
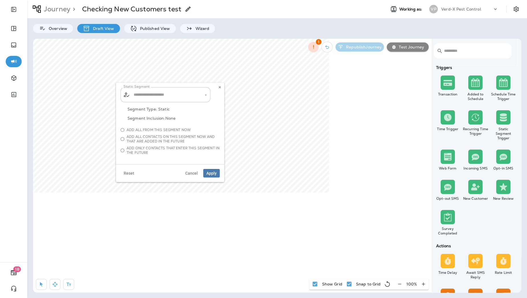
click at [151, 130] on span "Add all from this segment now" at bounding box center [158, 130] width 64 height 5
click at [175, 95] on input "text" at bounding box center [165, 95] width 67 height 10
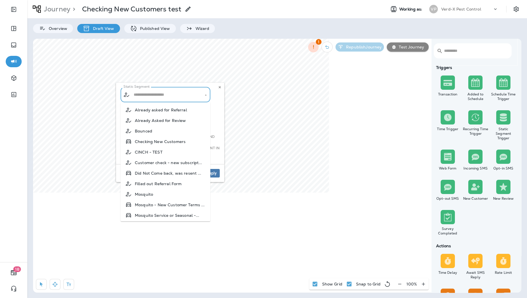
click at [166, 142] on span "Checking New Customers" at bounding box center [160, 141] width 51 height 5
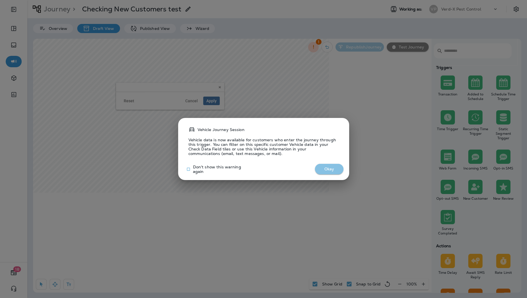
click at [327, 169] on button "Okay" at bounding box center [329, 169] width 28 height 11
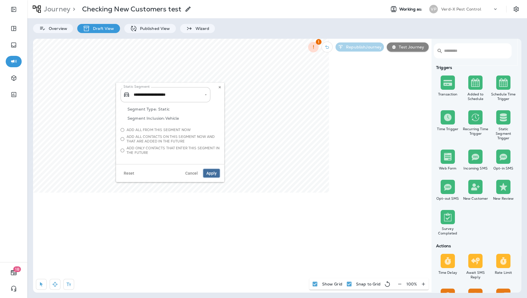
click at [211, 172] on span "Apply" at bounding box center [211, 173] width 10 height 4
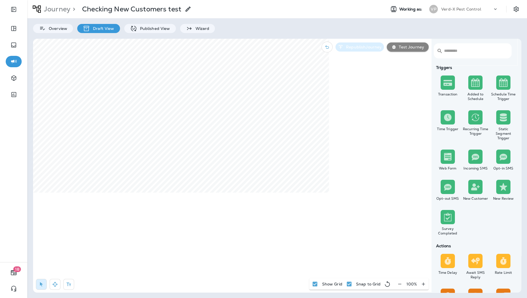
click at [355, 49] on p "Republish Journey" at bounding box center [363, 47] width 38 height 5
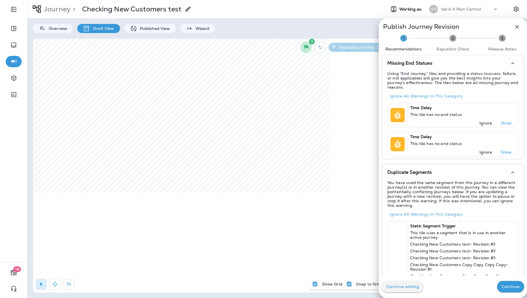
click at [431, 244] on p "Continue" at bounding box center [510, 286] width 18 height 5
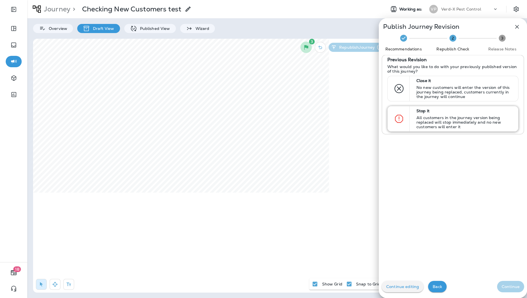
click at [431, 125] on p "All customers in the journey version being replaced will stop immediately and n…" at bounding box center [464, 122] width 97 height 14
click at [431, 244] on p "Continue" at bounding box center [510, 286] width 18 height 5
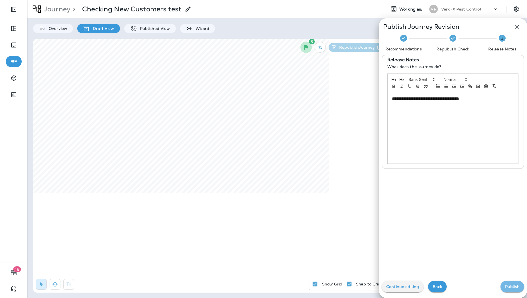
click at [431, 244] on p "Publish" at bounding box center [512, 286] width 15 height 5
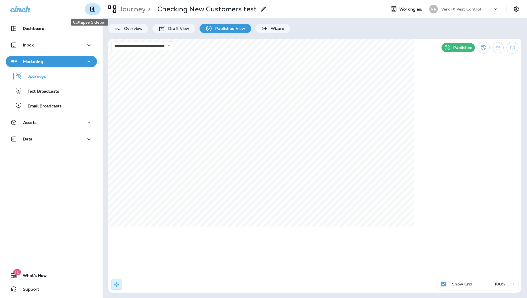
click at [89, 6] on icon "Collapse Sidebar" at bounding box center [92, 9] width 7 height 7
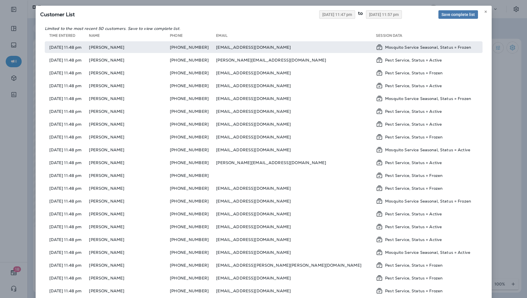
click at [192, 46] on td "[PHONE_NUMBER]" at bounding box center [193, 47] width 46 height 12
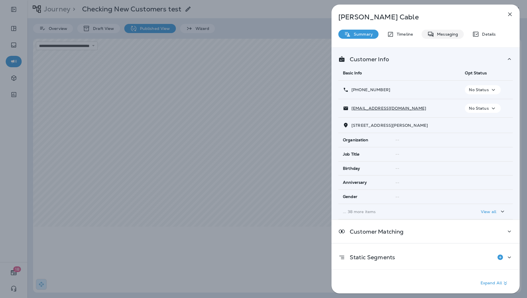
click at [444, 34] on p "Messaging" at bounding box center [446, 34] width 24 height 5
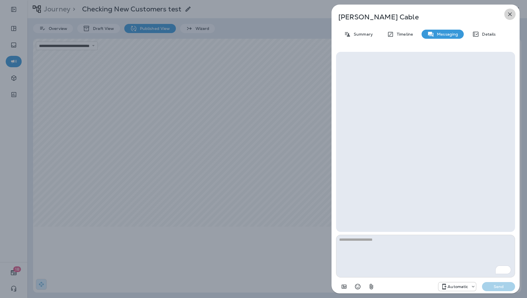
click at [509, 14] on icon "button" at bounding box center [510, 15] width 4 height 4
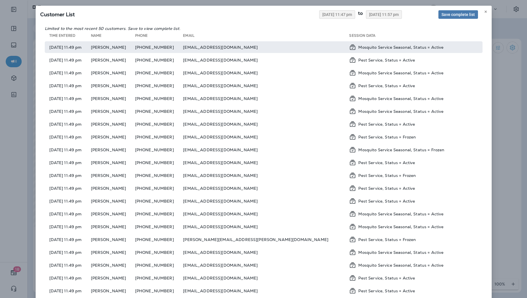
click at [271, 49] on td "[EMAIL_ADDRESS][DOMAIN_NAME]" at bounding box center [266, 47] width 166 height 12
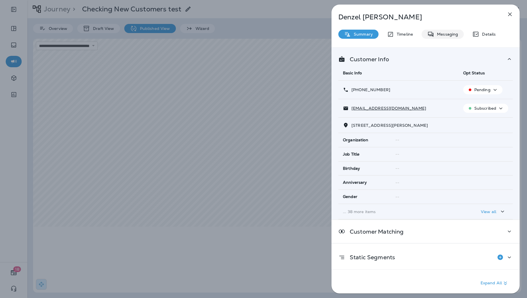
click at [444, 32] on p "Messaging" at bounding box center [446, 34] width 24 height 5
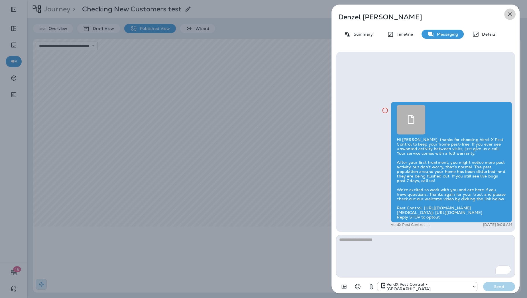
click at [511, 15] on icon "button" at bounding box center [509, 14] width 7 height 7
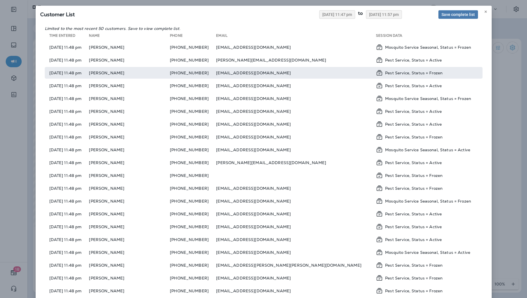
click at [162, 74] on td "Erica Dunnavant" at bounding box center [129, 73] width 81 height 12
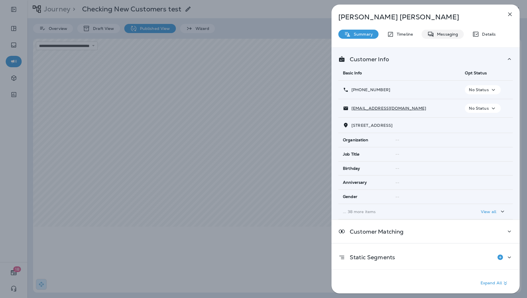
click at [450, 32] on p "Messaging" at bounding box center [446, 34] width 24 height 5
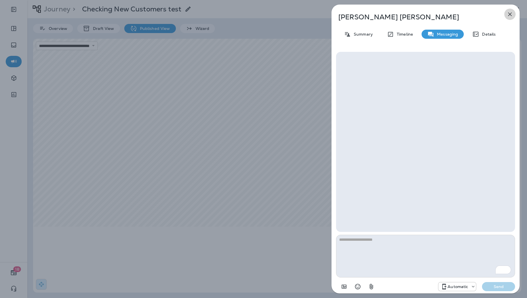
click at [511, 14] on icon "button" at bounding box center [509, 14] width 7 height 7
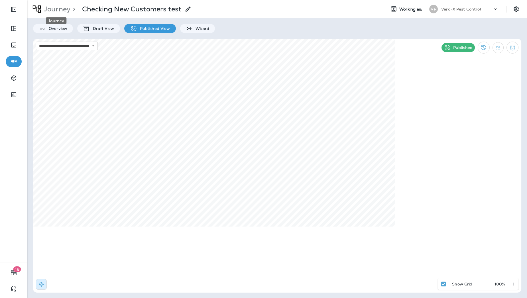
click at [58, 11] on p "Journey" at bounding box center [56, 9] width 29 height 9
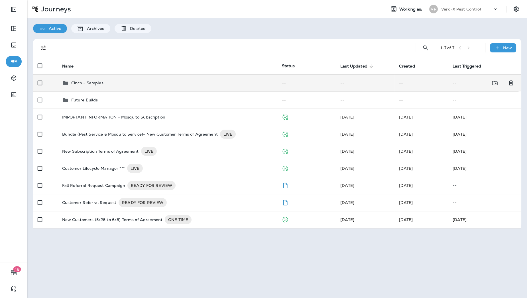
click at [130, 82] on div "Cinch - Samples" at bounding box center [167, 82] width 211 height 7
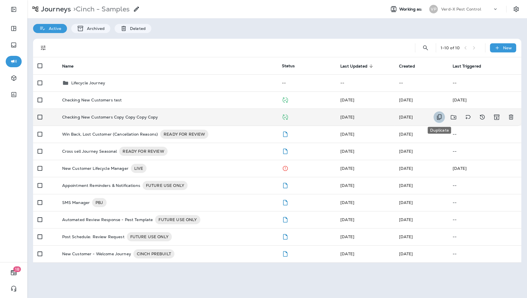
click at [437, 121] on button "Duplicate" at bounding box center [438, 117] width 11 height 12
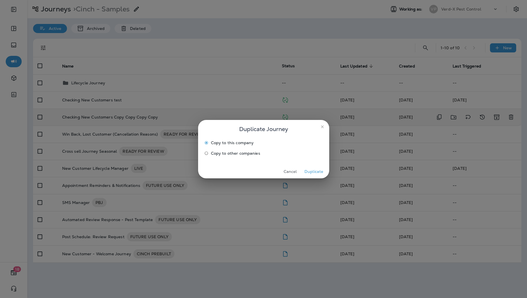
click at [318, 171] on button "Duplicate" at bounding box center [313, 171] width 21 height 9
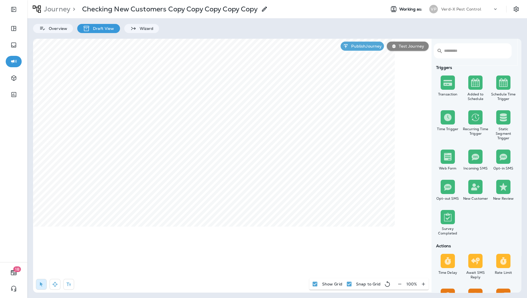
click at [267, 9] on icon at bounding box center [264, 9] width 7 height 7
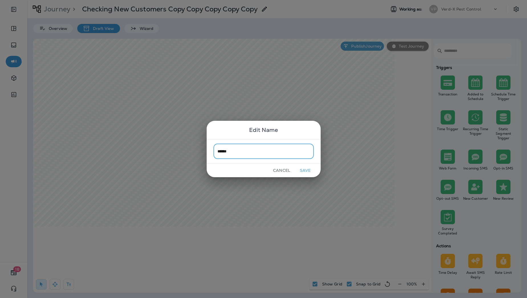
type input "******"
click at [308, 169] on button "Save" at bounding box center [305, 170] width 21 height 9
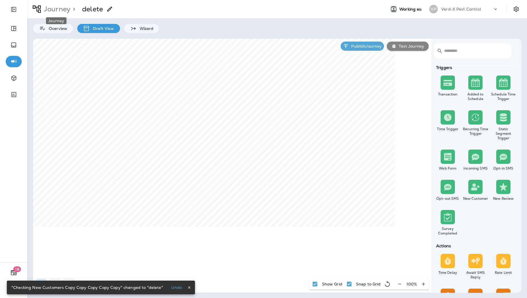
click at [54, 10] on p "Journey" at bounding box center [56, 9] width 29 height 9
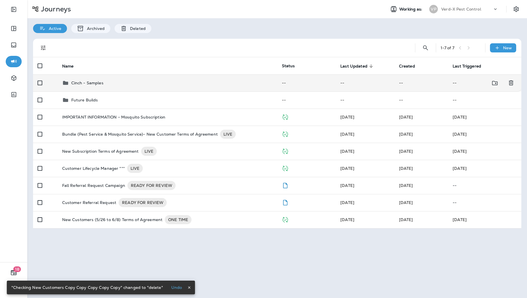
click at [128, 84] on div "Cinch - Samples" at bounding box center [167, 82] width 211 height 7
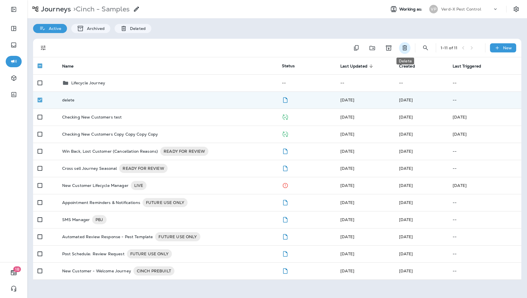
click at [403, 50] on icon "Delete" at bounding box center [404, 47] width 7 height 7
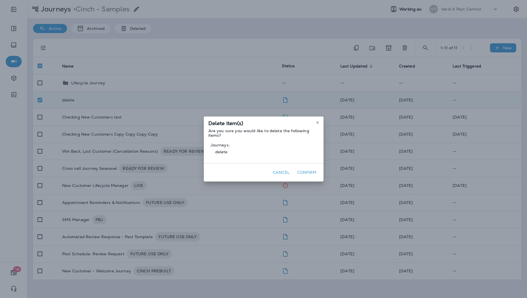
click at [310, 171] on button "Confirm" at bounding box center [307, 172] width 24 height 9
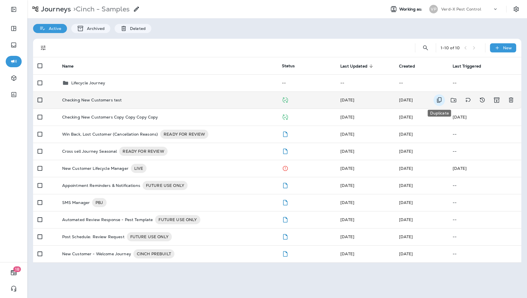
click at [439, 101] on icon "Duplicate" at bounding box center [439, 100] width 7 height 7
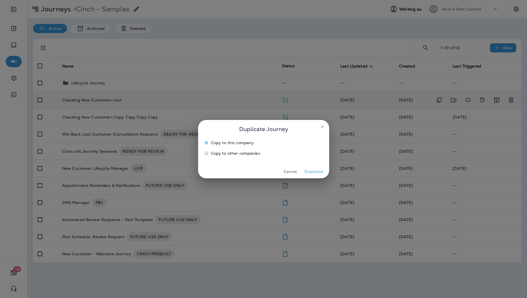
click at [317, 170] on button "Duplicate" at bounding box center [313, 171] width 21 height 9
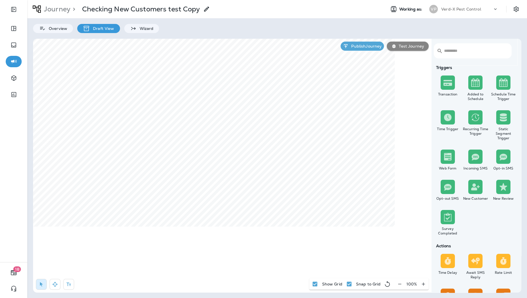
scroll to position [404, 0]
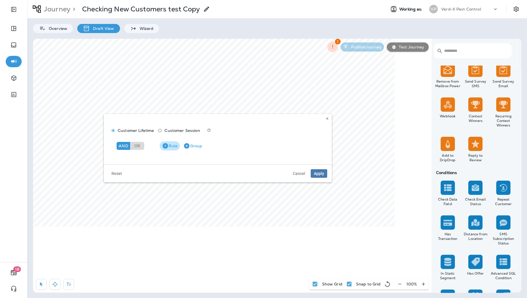
click at [171, 145] on button "Rule" at bounding box center [170, 145] width 20 height 9
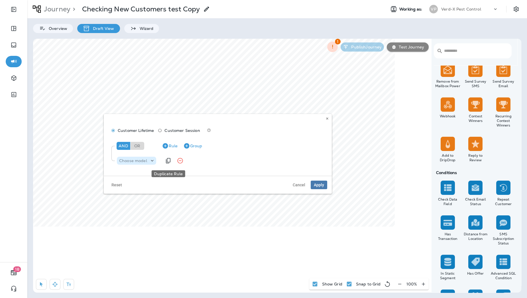
click at [147, 160] on div "Choose model" at bounding box center [133, 160] width 32 height 5
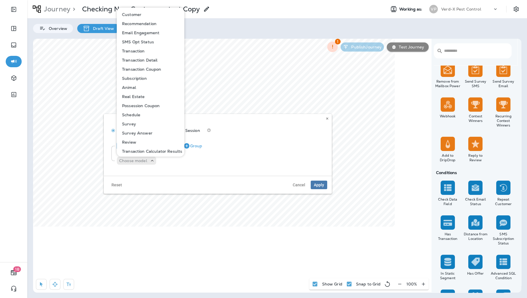
click at [145, 79] on p "Subscription" at bounding box center [133, 78] width 27 height 5
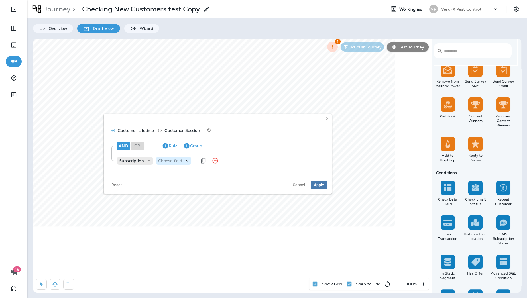
click at [179, 162] on p "Choose field" at bounding box center [170, 160] width 24 height 5
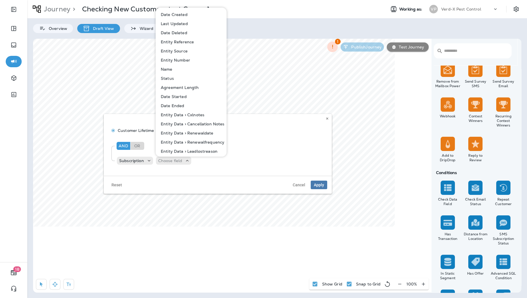
click at [178, 69] on button "Name" at bounding box center [191, 69] width 70 height 9
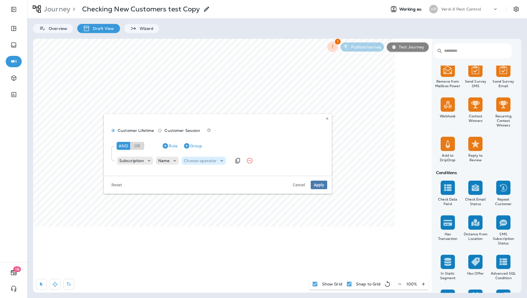
click at [214, 158] on p "Choose operator" at bounding box center [200, 160] width 33 height 5
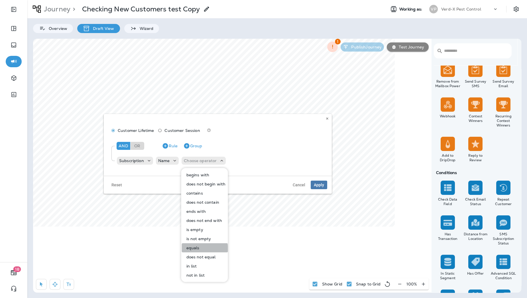
click at [202, 250] on button "equals" at bounding box center [205, 247] width 46 height 9
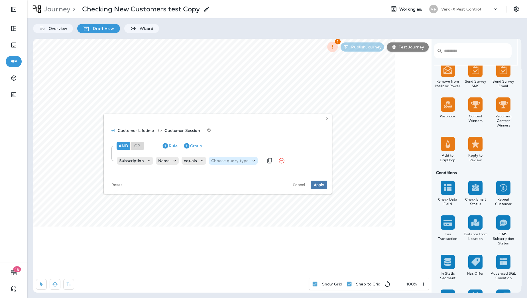
click at [220, 162] on p "Choose query type" at bounding box center [229, 160] width 37 height 5
click at [221, 173] on p "Text" at bounding box center [216, 175] width 11 height 5
click at [249, 161] on input "text" at bounding box center [267, 160] width 57 height 7
type input "**********"
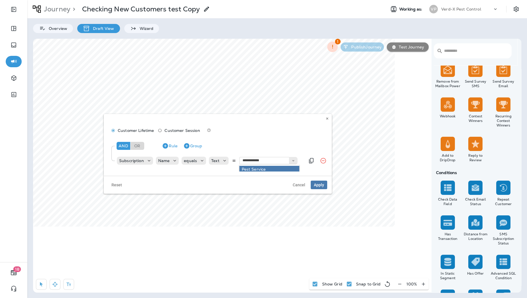
click at [257, 139] on div "**********" at bounding box center [217, 153] width 218 height 32
click at [190, 130] on span "Customer Session" at bounding box center [181, 130] width 35 height 5
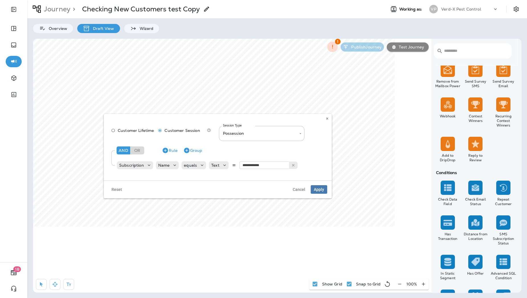
type input "**********"
click at [319, 191] on span "Apply" at bounding box center [319, 189] width 10 height 4
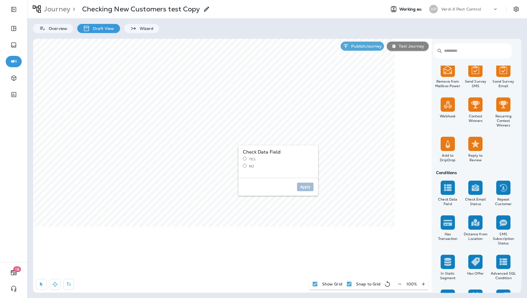
click at [254, 158] on label "Yes" at bounding box center [278, 159] width 71 height 5
click at [301, 186] on span "Apply" at bounding box center [305, 187] width 10 height 4
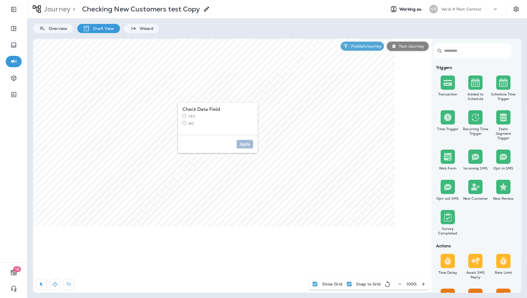
click at [195, 123] on label "No" at bounding box center [217, 123] width 71 height 5
click at [244, 144] on span "Apply" at bounding box center [245, 144] width 10 height 4
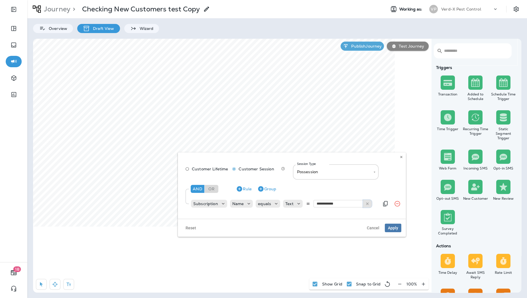
click at [366, 205] on icon at bounding box center [367, 204] width 4 height 4
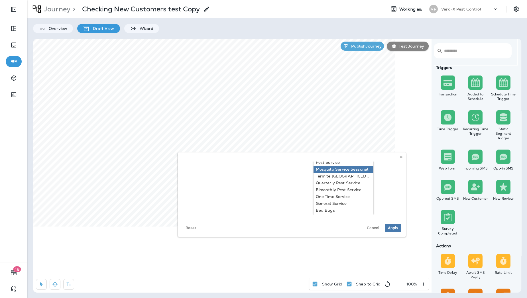
type input "**********"
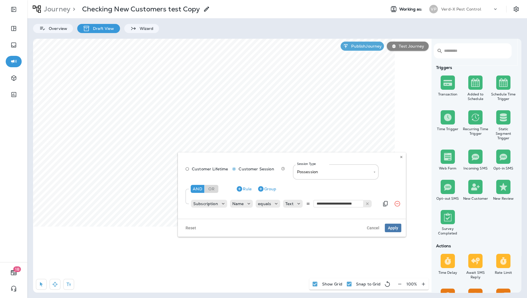
scroll to position [0, 0]
click at [348, 170] on div "**********" at bounding box center [291, 188] width 219 height 53
click at [386, 204] on icon "Duplicate Rule" at bounding box center [385, 203] width 7 height 7
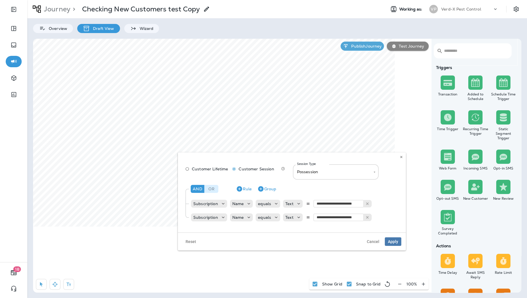
click at [213, 187] on div "Or" at bounding box center [212, 189] width 14 height 8
click at [365, 217] on icon at bounding box center [367, 217] width 4 height 4
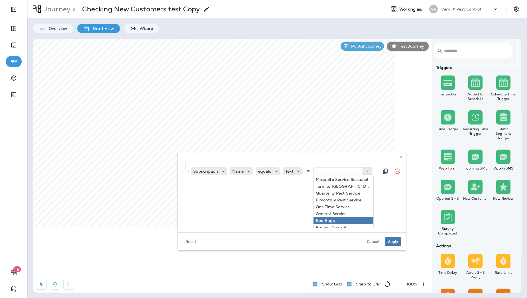
scroll to position [50, 0]
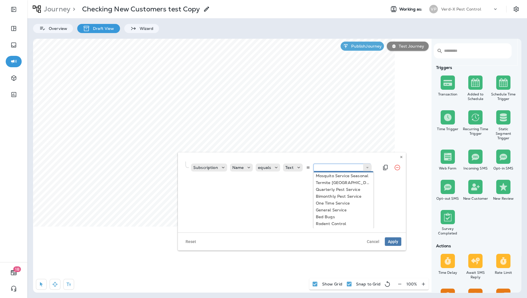
click at [330, 169] on input "text" at bounding box center [341, 167] width 57 height 7
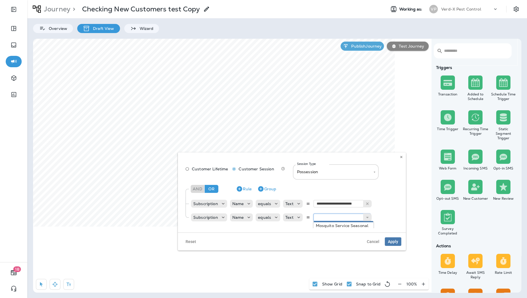
paste input "**********"
type input "**********"
click at [338, 225] on div "**********" at bounding box center [291, 203] width 219 height 48
click at [399, 246] on button "Apply" at bounding box center [393, 241] width 17 height 9
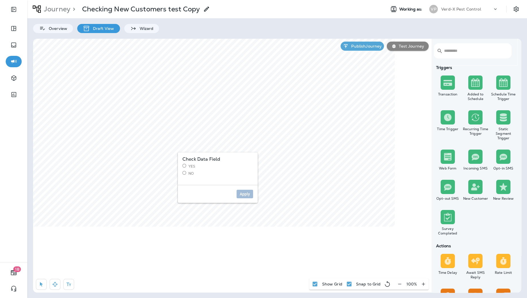
click at [191, 173] on label "No" at bounding box center [217, 173] width 71 height 5
click at [246, 198] on button "Apply" at bounding box center [244, 194] width 17 height 9
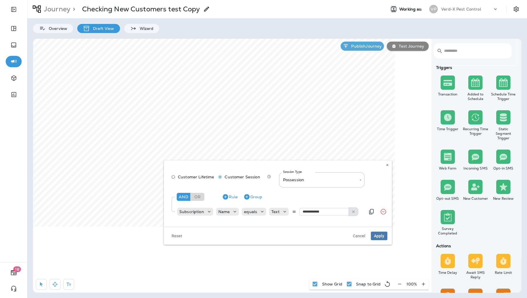
click at [352, 212] on use at bounding box center [353, 212] width 3 height 3
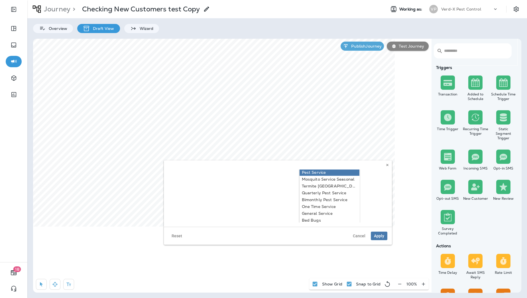
scroll to position [50, 0]
type input "**********"
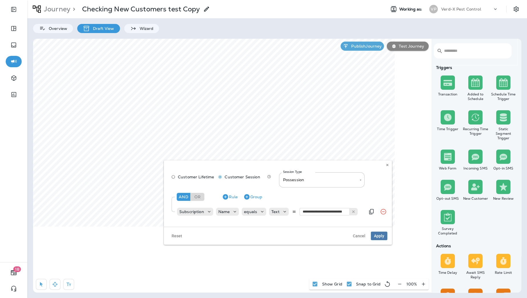
click at [335, 184] on div "**********" at bounding box center [277, 195] width 219 height 53
click at [377, 238] on span "Apply" at bounding box center [379, 236] width 10 height 4
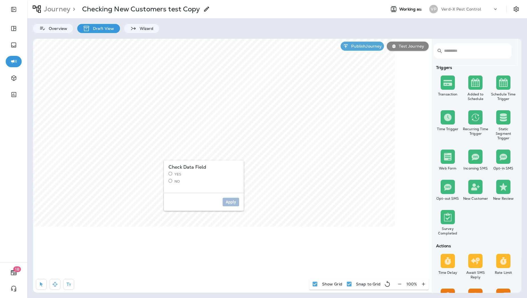
click at [179, 181] on label "No" at bounding box center [203, 181] width 71 height 5
click at [230, 201] on span "Apply" at bounding box center [231, 202] width 10 height 4
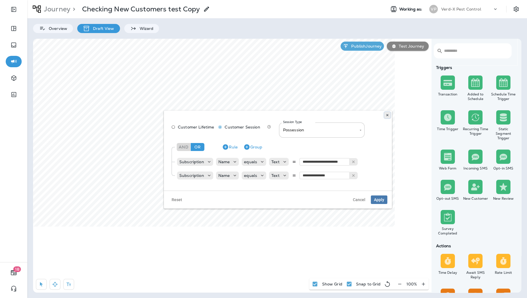
click at [387, 115] on icon at bounding box center [386, 114] width 3 height 3
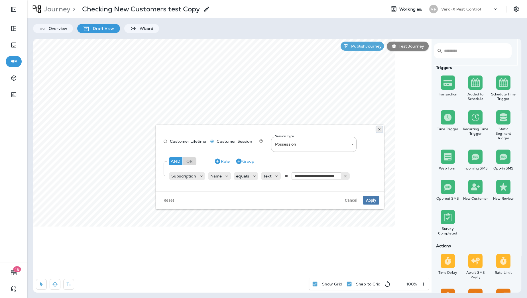
click at [377, 131] on icon at bounding box center [378, 129] width 3 height 3
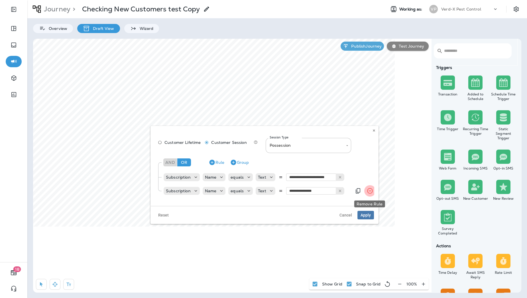
click at [366, 192] on icon "Remove Rule" at bounding box center [369, 190] width 7 height 7
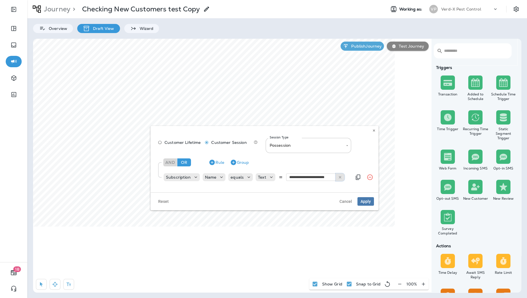
click at [338, 177] on icon at bounding box center [340, 177] width 4 height 4
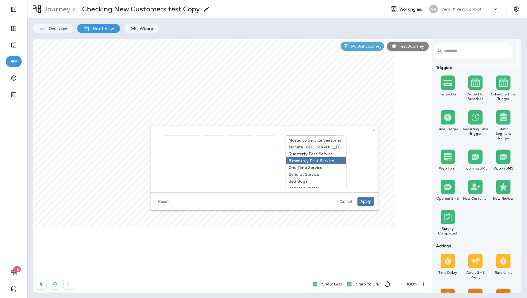
scroll to position [50, 0]
click at [258, 203] on div "Reset Cancel Apply" at bounding box center [264, 201] width 228 height 18
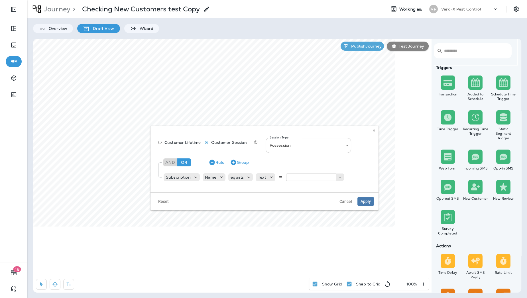
scroll to position [0, 0]
click at [323, 179] on input "text" at bounding box center [314, 176] width 57 height 7
click at [373, 129] on icon at bounding box center [373, 130] width 3 height 3
